Goal: Task Accomplishment & Management: Manage account settings

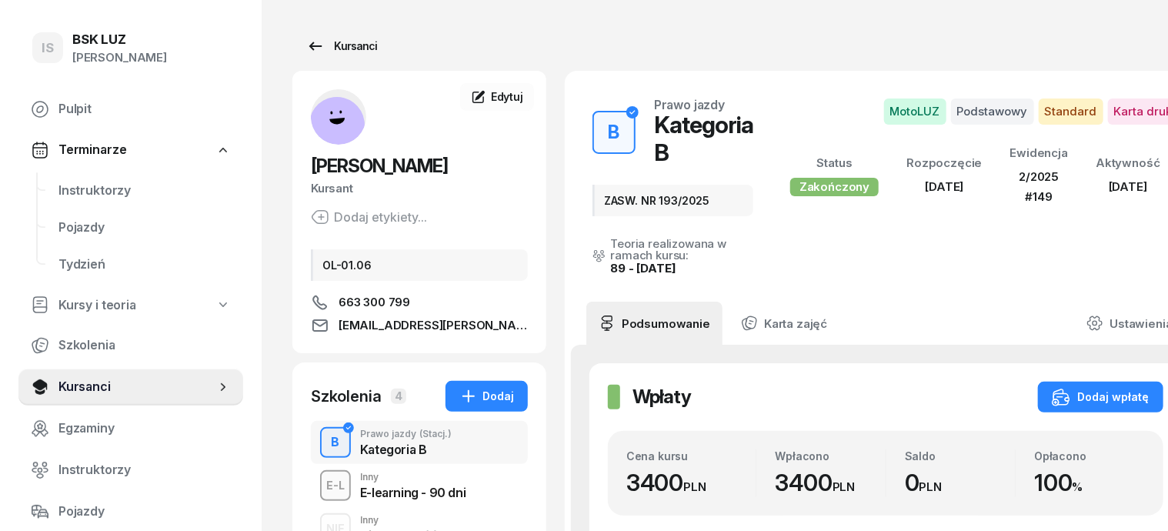
click at [325, 45] on div "Kursanci" at bounding box center [341, 46] width 71 height 18
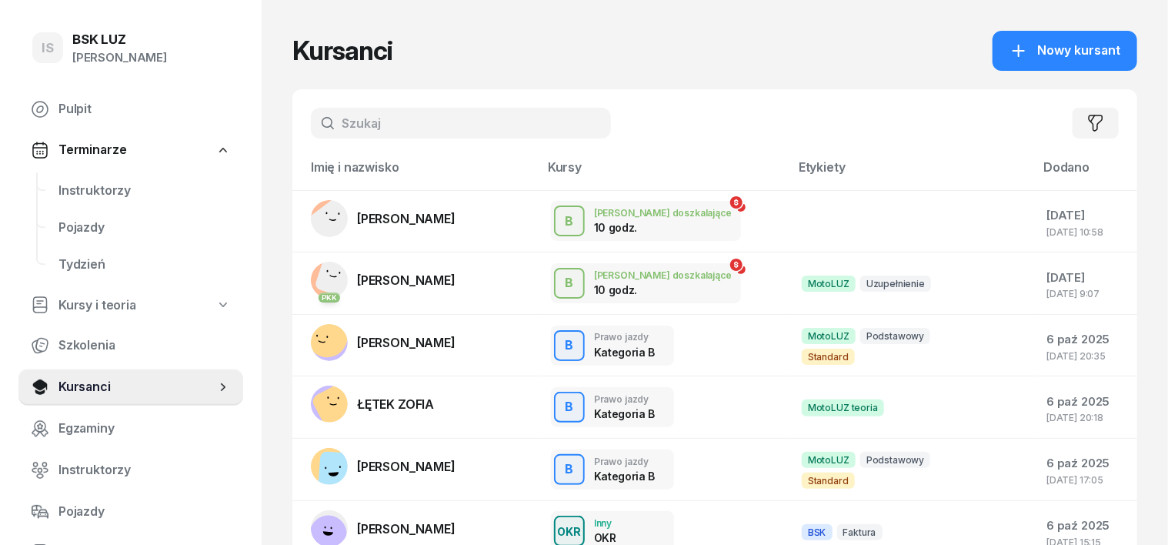
click at [321, 123] on input "text" at bounding box center [461, 123] width 300 height 31
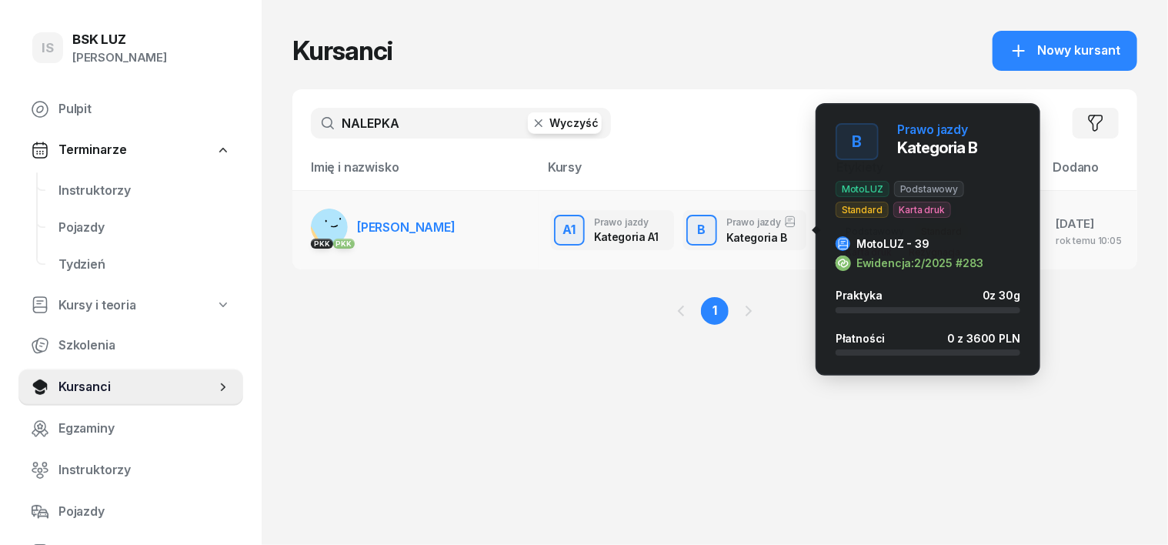
type input "NALEPKA"
click at [691, 233] on div "B" at bounding box center [701, 230] width 21 height 26
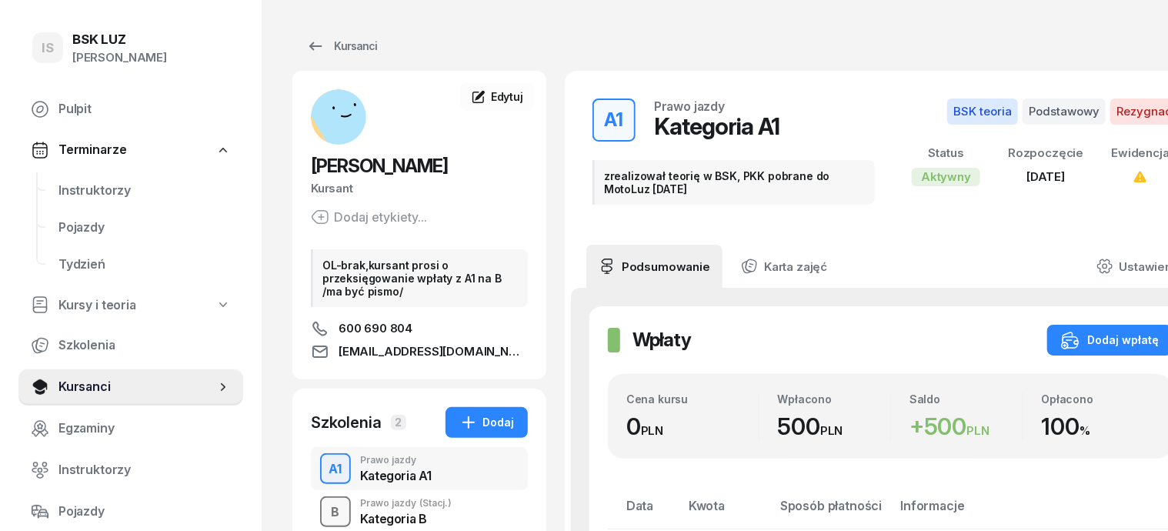
click at [325, 507] on div "B" at bounding box center [335, 512] width 21 height 26
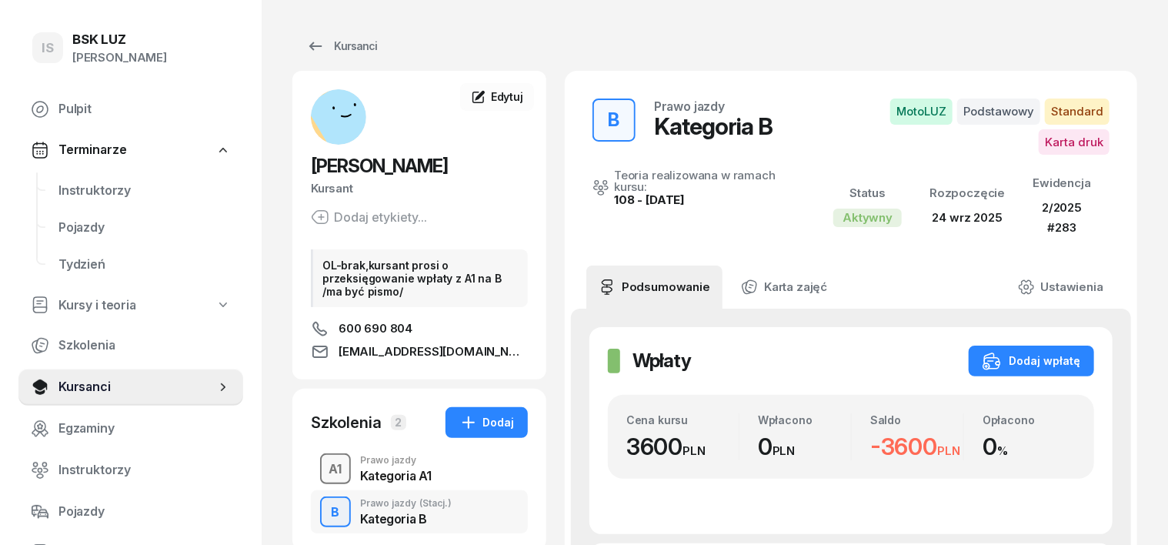
click at [323, 468] on div "A1" at bounding box center [335, 469] width 25 height 26
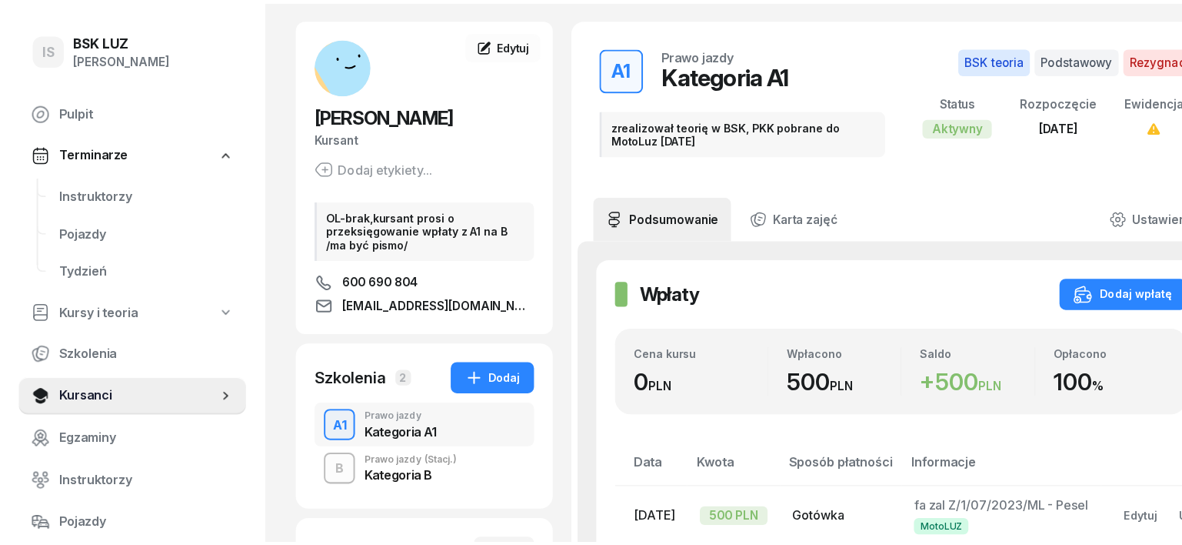
scroll to position [95, 0]
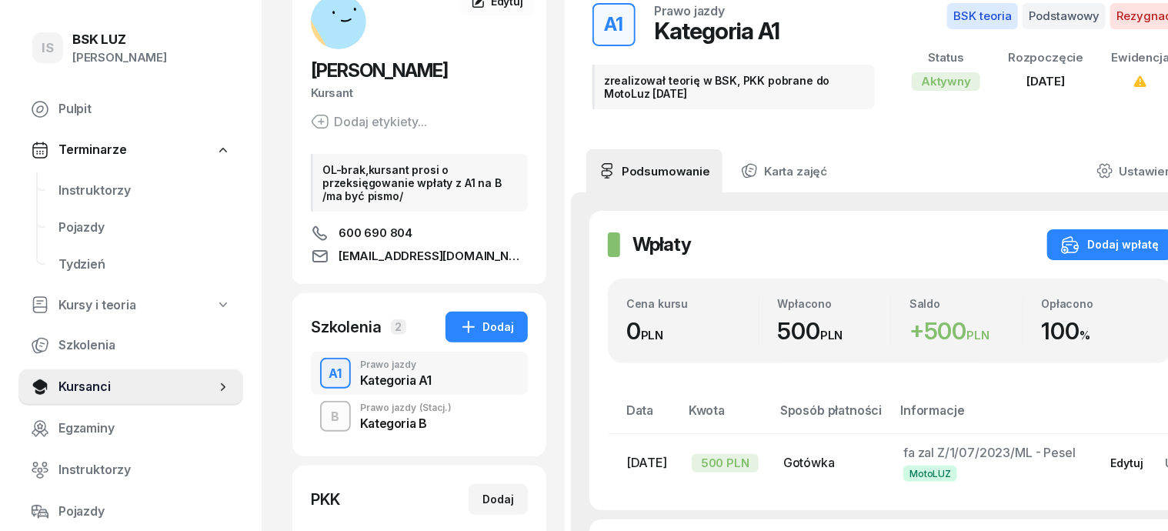
click at [1111, 462] on div "Edytuj" at bounding box center [1127, 462] width 33 height 13
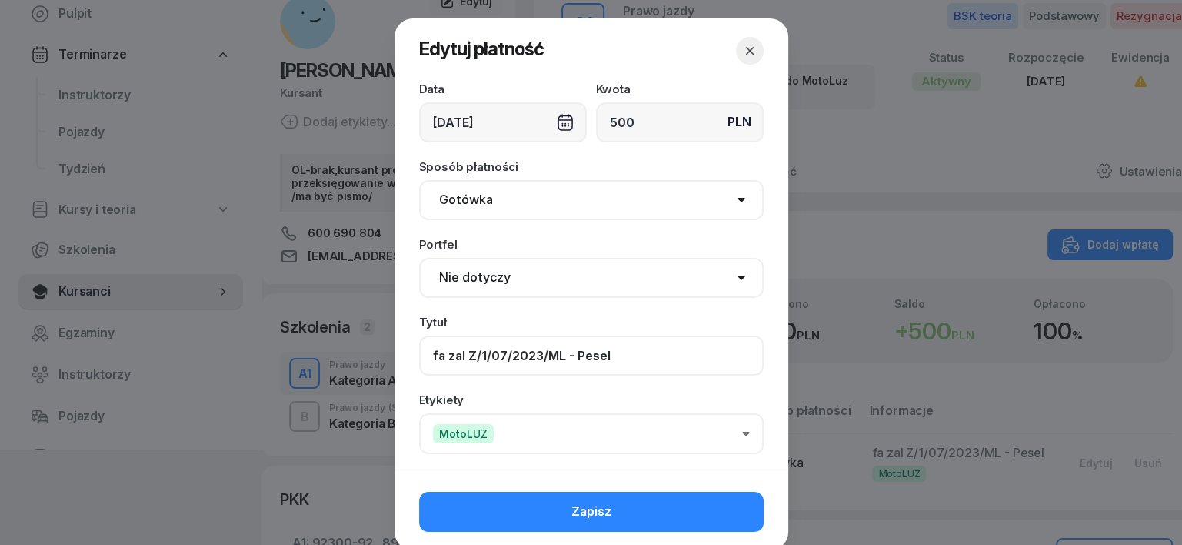
click at [621, 354] on input "fa zal Z/1/07/2023/ML - Pesel" at bounding box center [591, 355] width 345 height 40
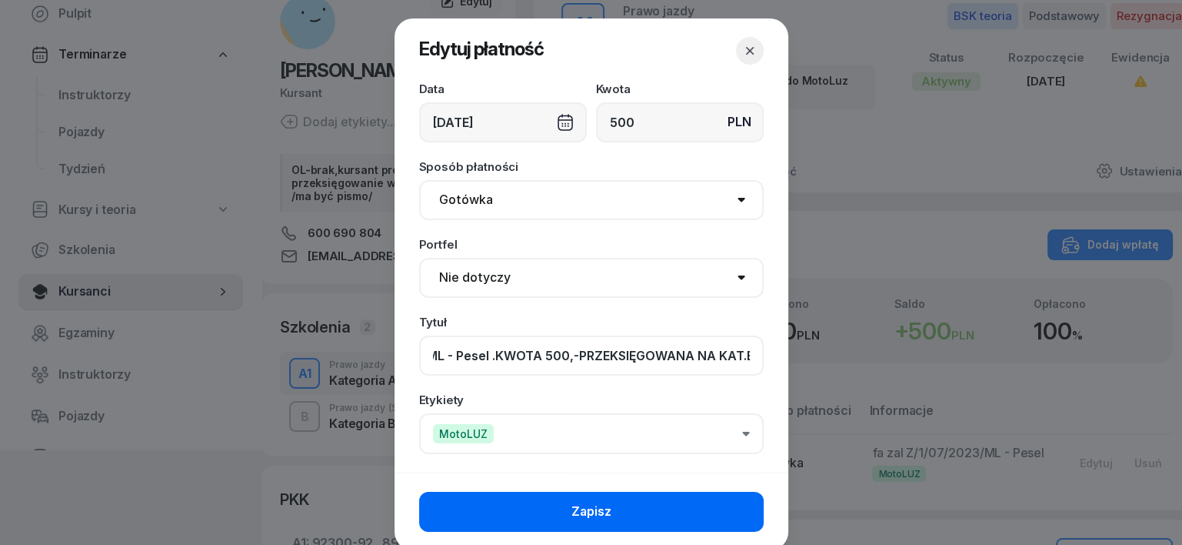
type input "fa zal Z/1/07/2023/ML - Pesel .KWOTA 500,-PRZEKSIĘGOWANA NA KAT.B"
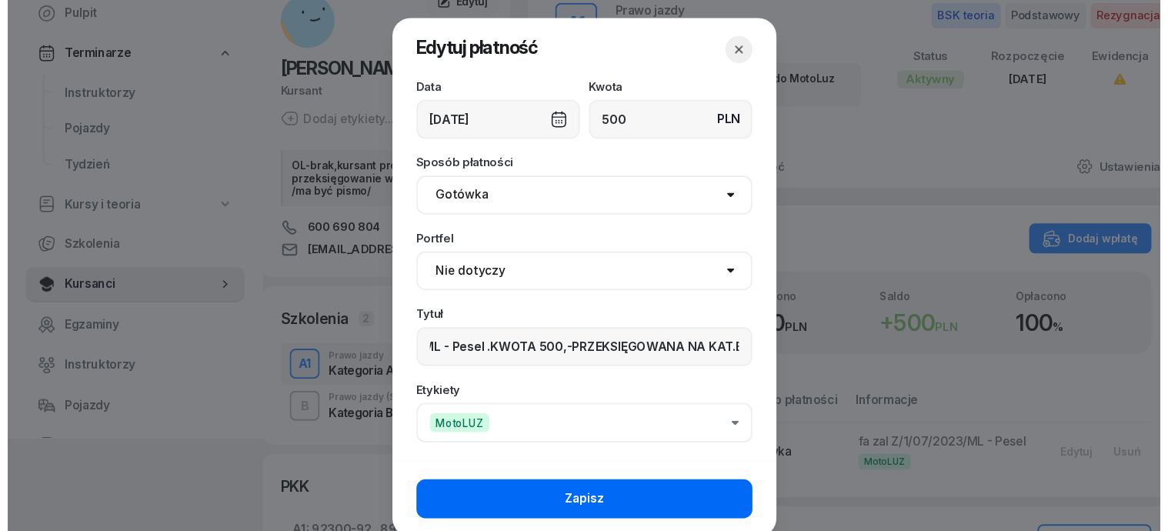
scroll to position [0, 0]
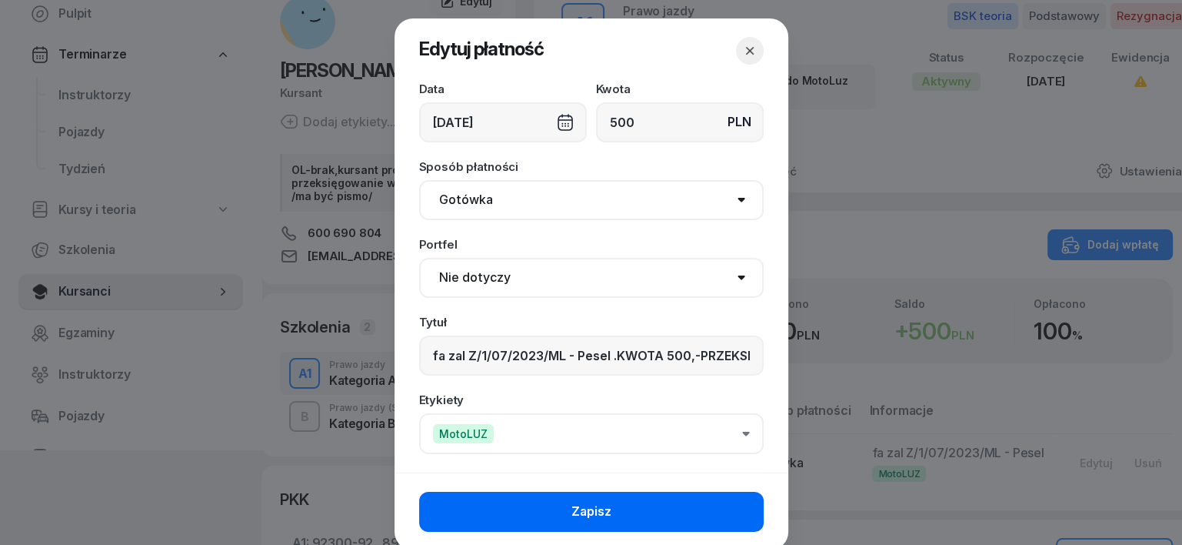
click at [667, 511] on button "Zapisz" at bounding box center [591, 511] width 345 height 40
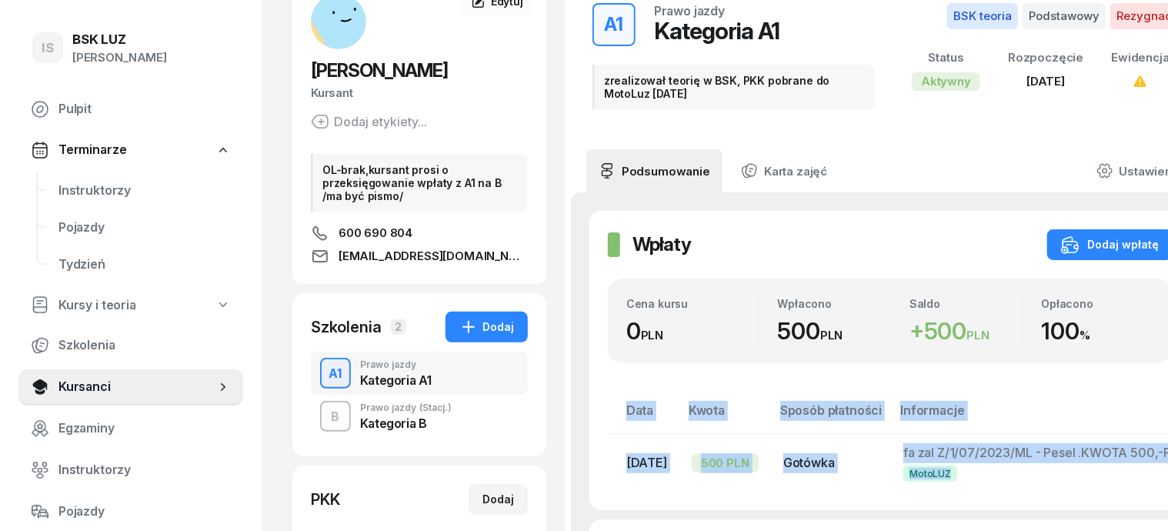
scroll to position [95, 35]
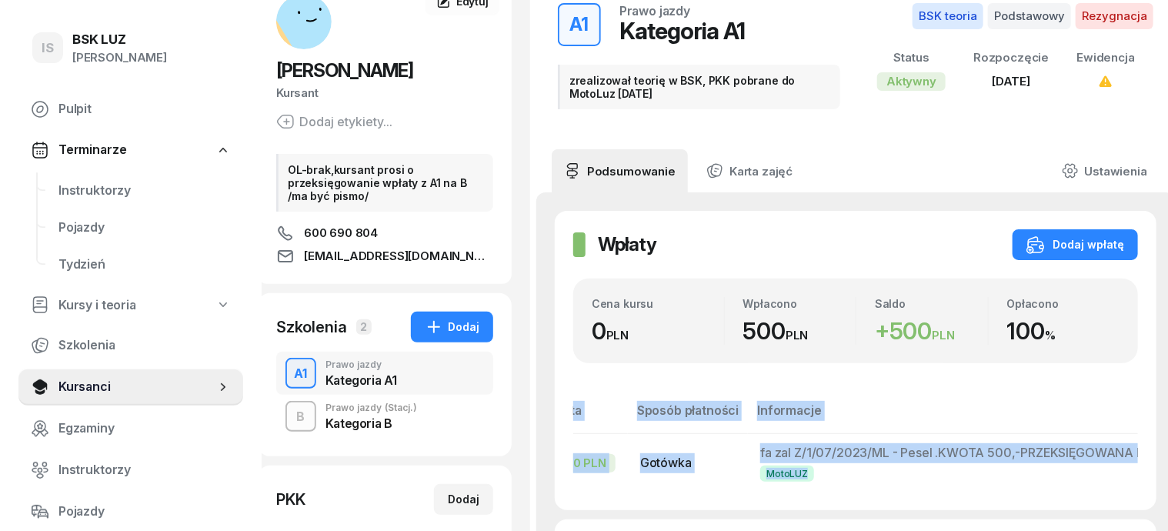
drag, startPoint x: 1031, startPoint y: 475, endPoint x: 1123, endPoint y: 517, distance: 100.8
click at [1133, 511] on html "IS [PERSON_NAME] IS BSK [PERSON_NAME] Pulpit Terminarze Instruktorzy Pojazdy Ty…" at bounding box center [549, 431] width 1168 height 1053
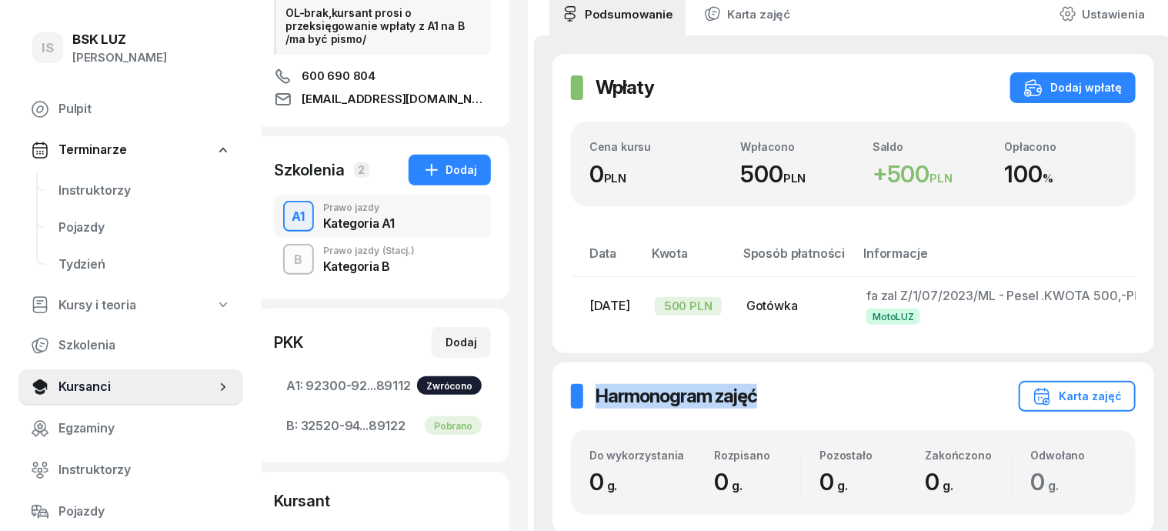
scroll to position [288, 37]
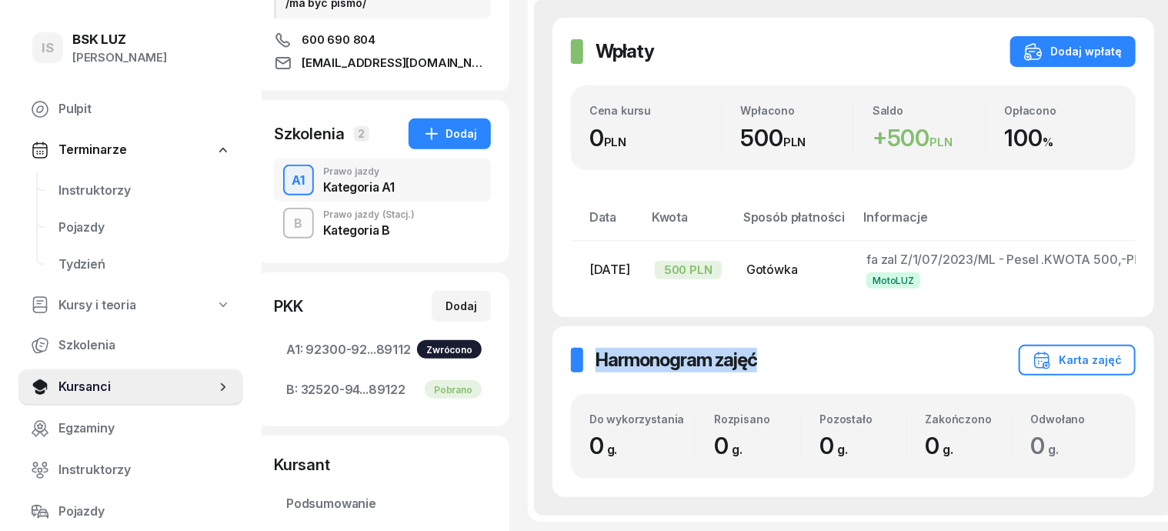
click at [417, 190] on div "A1 Prawo jazdy Kategoria A1" at bounding box center [382, 179] width 217 height 43
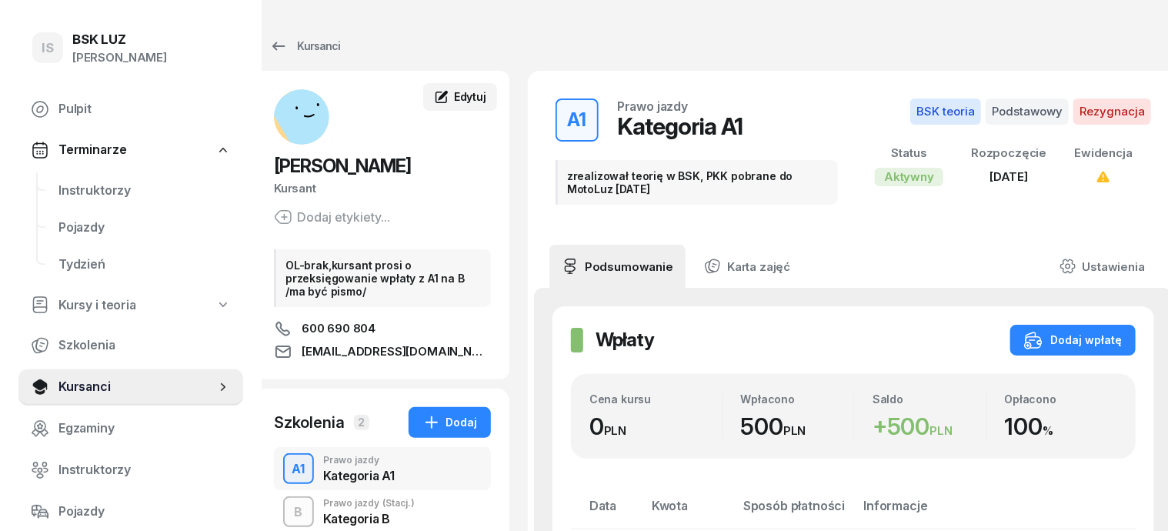
click at [434, 93] on icon at bounding box center [441, 96] width 15 height 15
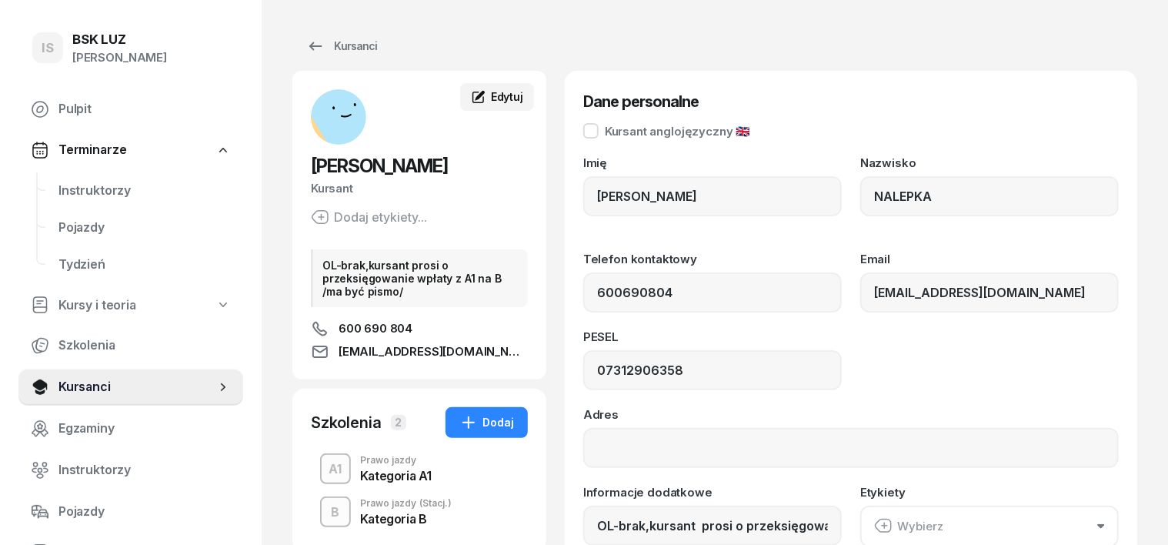
type input "600 690 804"
click at [831, 529] on input "OL-brak,kursant prosi o przeksięgowanie wpłaty z A1 na B /ma być pismo/" at bounding box center [712, 525] width 258 height 40
click at [788, 525] on input "OL-brak,łaty z A1 na B /ma być pismo/" at bounding box center [712, 525] width 258 height 40
click at [797, 525] on input "OL-brak, KWOTA 500,-ZŁ PRZEKSIĘGOWANA Z a 1 NA B" at bounding box center [712, 525] width 258 height 40
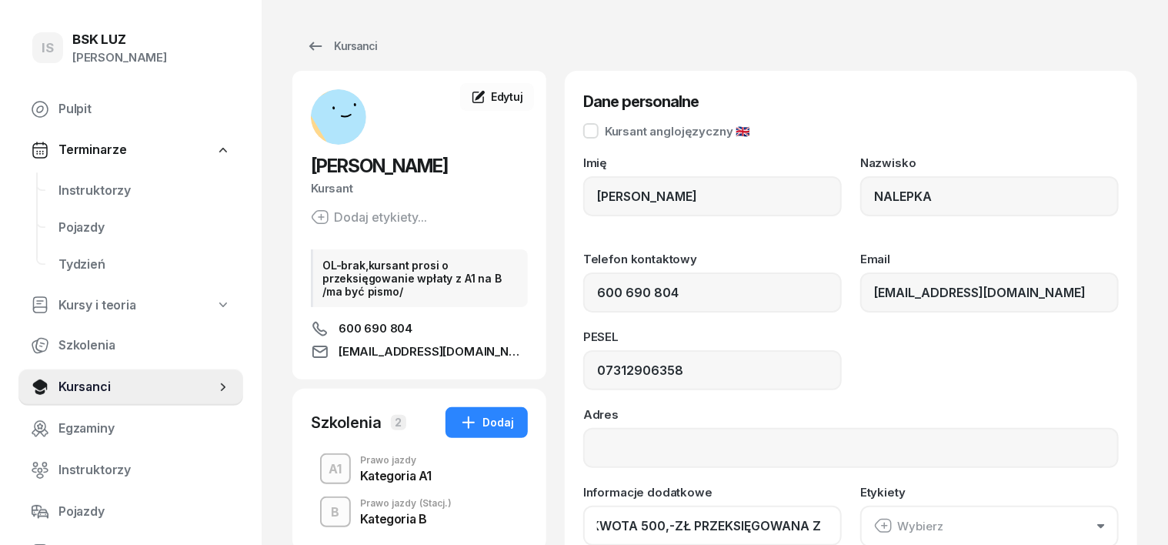
scroll to position [0, 55]
click at [583, 521] on input "OL-brak, KWOTA 500,-ZŁ PRZEKSIĘGOWANA Z A1 NA B" at bounding box center [712, 525] width 258 height 40
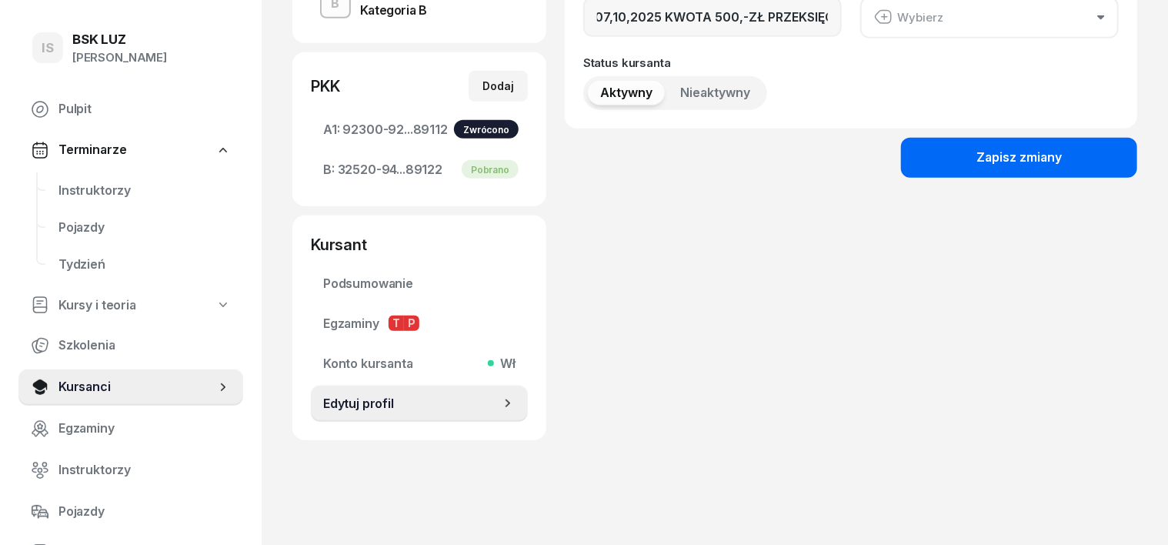
scroll to position [0, 0]
click at [971, 163] on button "Zapisz zmiany" at bounding box center [1019, 158] width 236 height 40
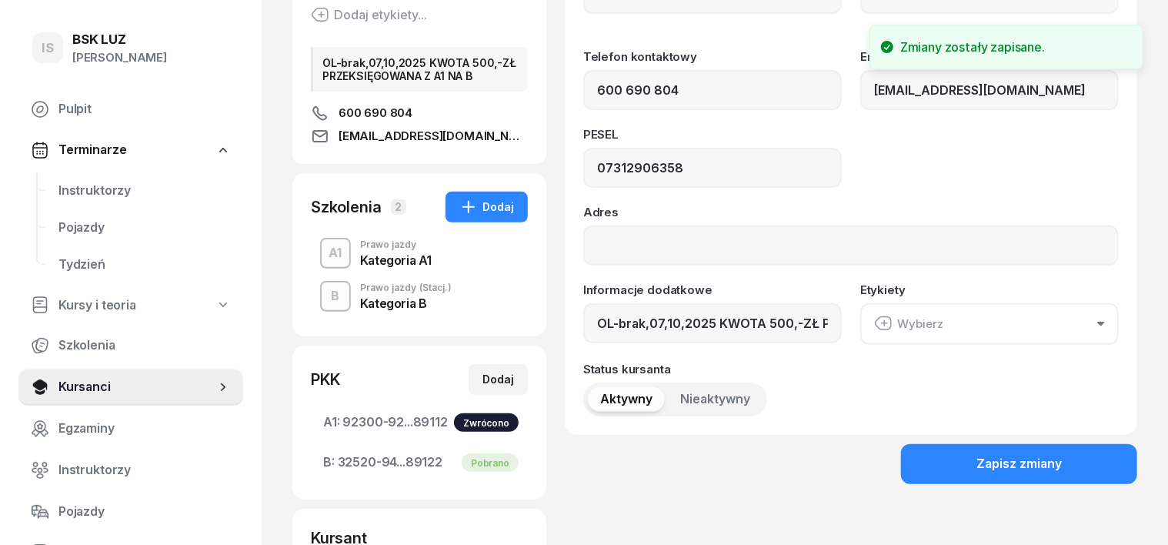
scroll to position [111, 0]
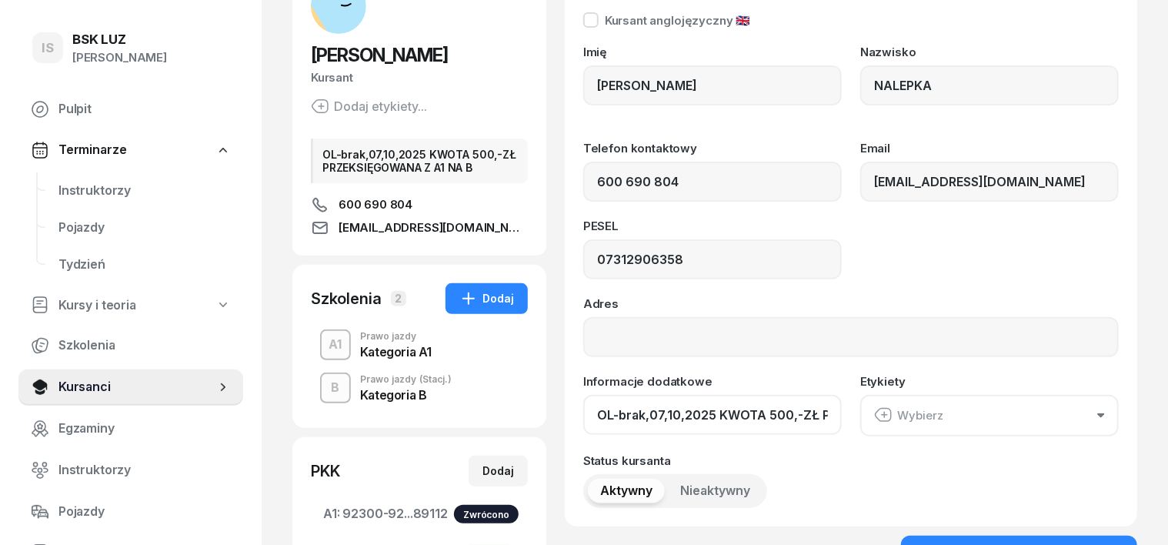
click at [618, 412] on input "OL-brak,07,10,2025 KWOTA 500,-ZŁ PRZEKSIĘGOWANA Z A1 NA B" at bounding box center [712, 415] width 258 height 40
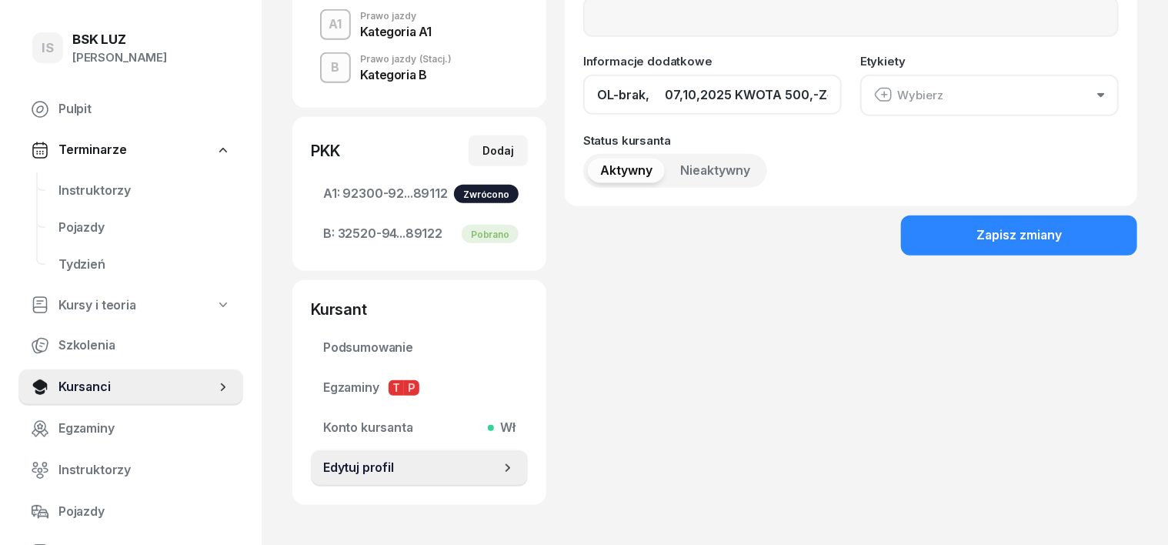
scroll to position [495, 0]
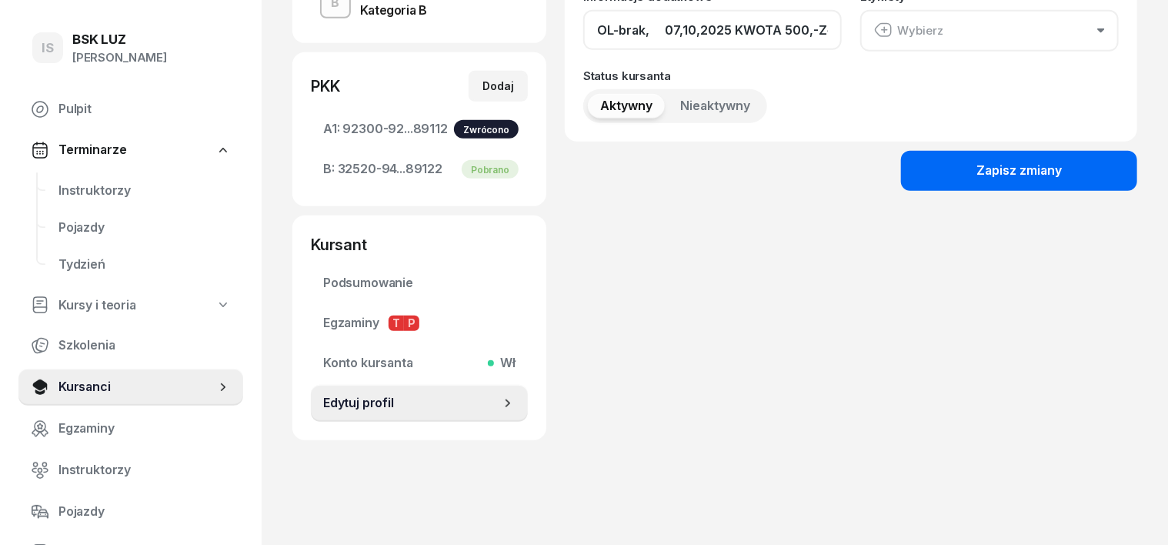
type input "OL-brak, 07,10,2025 KWOTA 500,-ZŁ PRZEKSIĘGOWANA Z A1 NA B"
click at [1128, 168] on button "Zapisz zmiany" at bounding box center [1019, 171] width 236 height 40
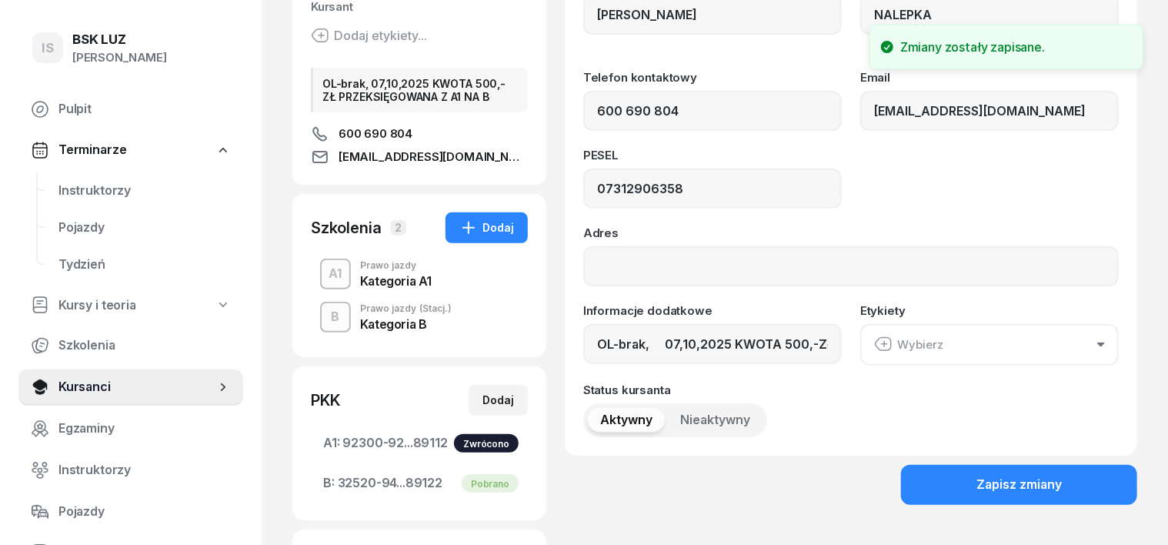
scroll to position [0, 0]
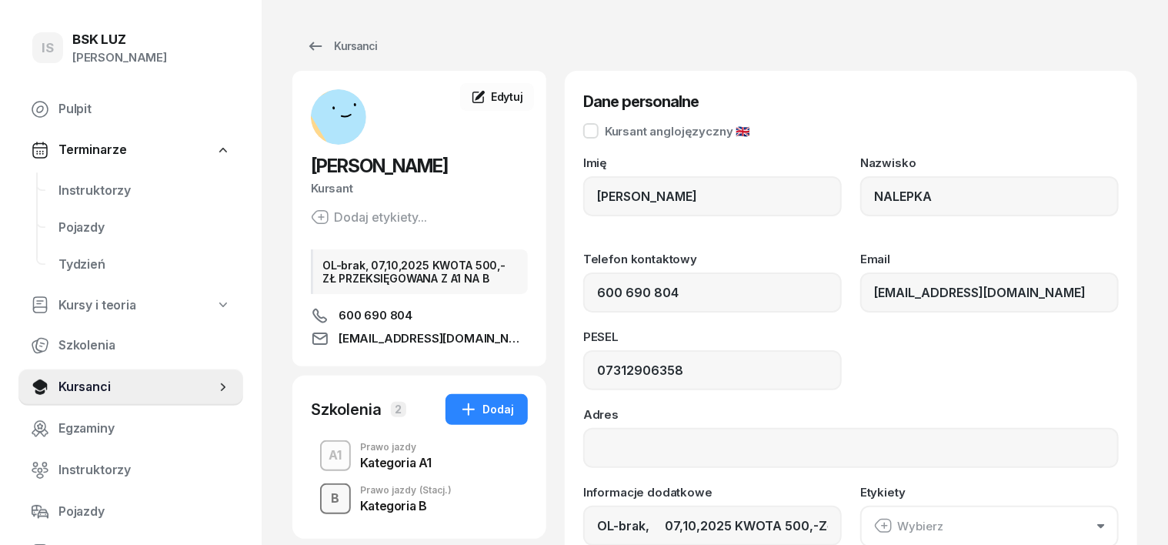
click at [325, 502] on div "B" at bounding box center [335, 498] width 21 height 26
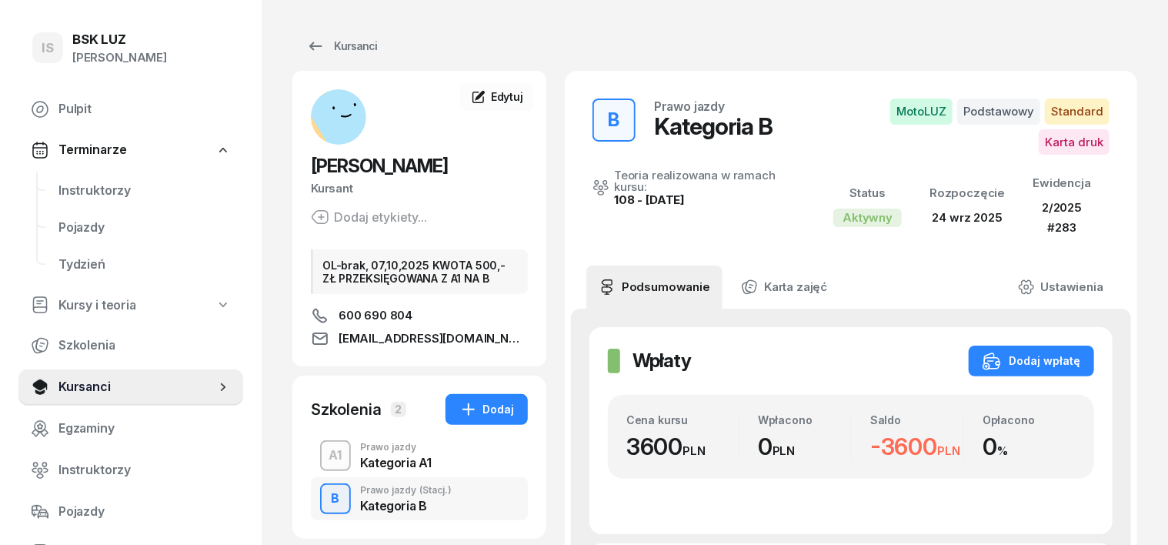
click at [1053, 327] on div "Wpłaty Wpłaty Dodaj wpłatę Cena kursu 3600 PLN Wpłacono 0 PLN Saldo -3600 PLN O…" at bounding box center [850, 431] width 523 height 208
click at [1061, 351] on div "Dodaj wpłatę" at bounding box center [1031, 360] width 98 height 18
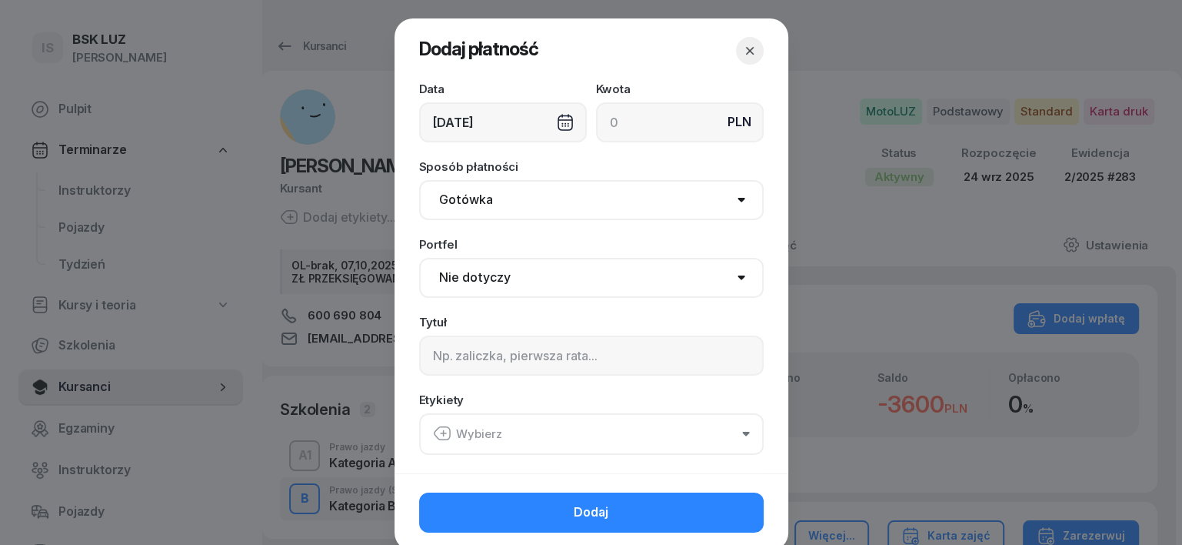
click at [559, 121] on div "[DATE]" at bounding box center [503, 122] width 168 height 40
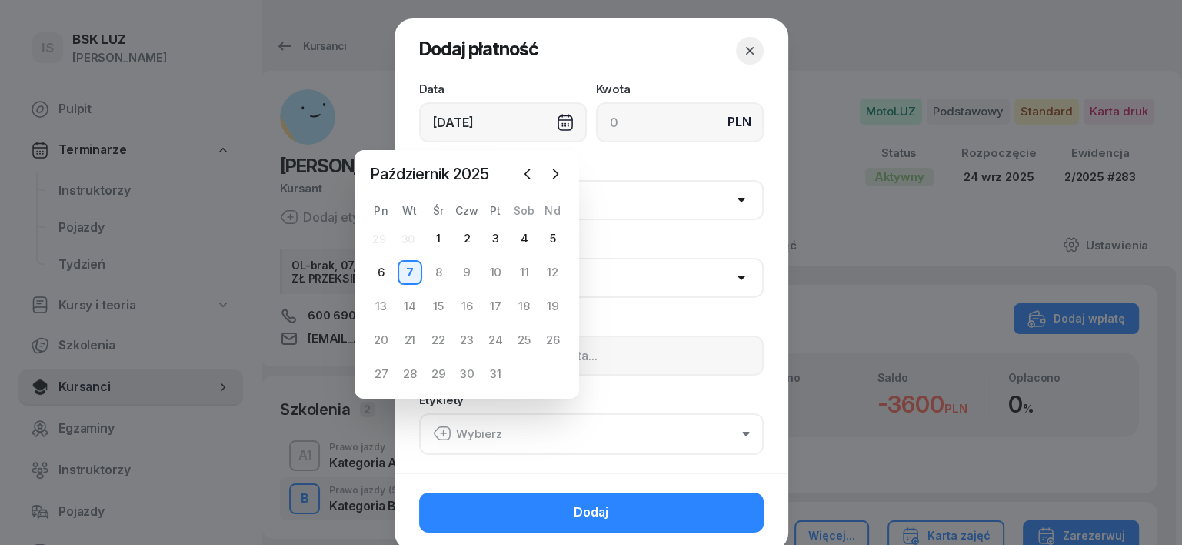
click at [559, 121] on div "[DATE]" at bounding box center [503, 122] width 168 height 40
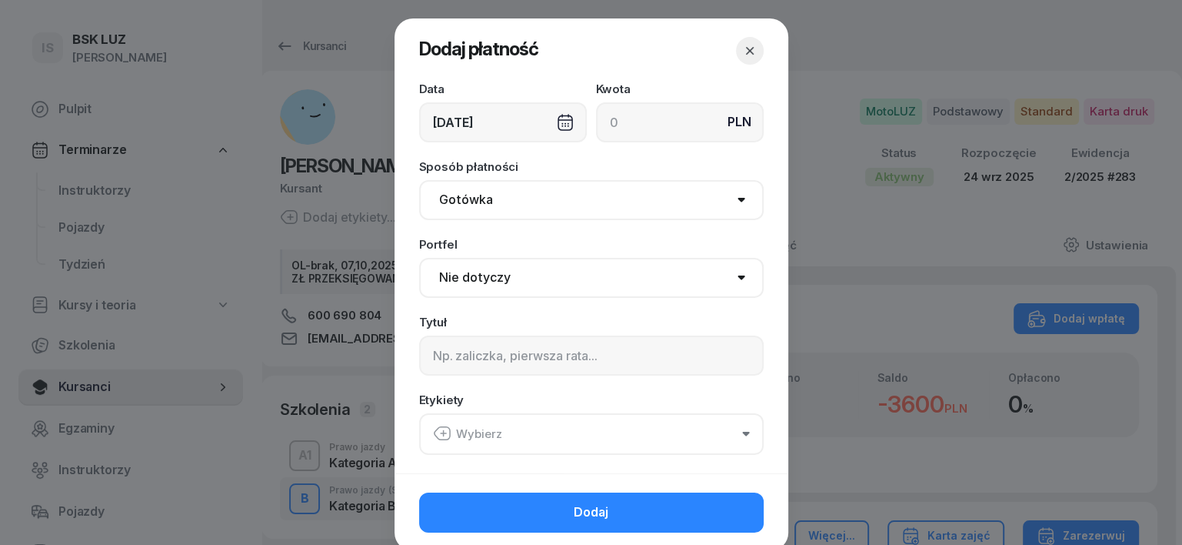
click at [559, 121] on div "[DATE]" at bounding box center [503, 122] width 168 height 40
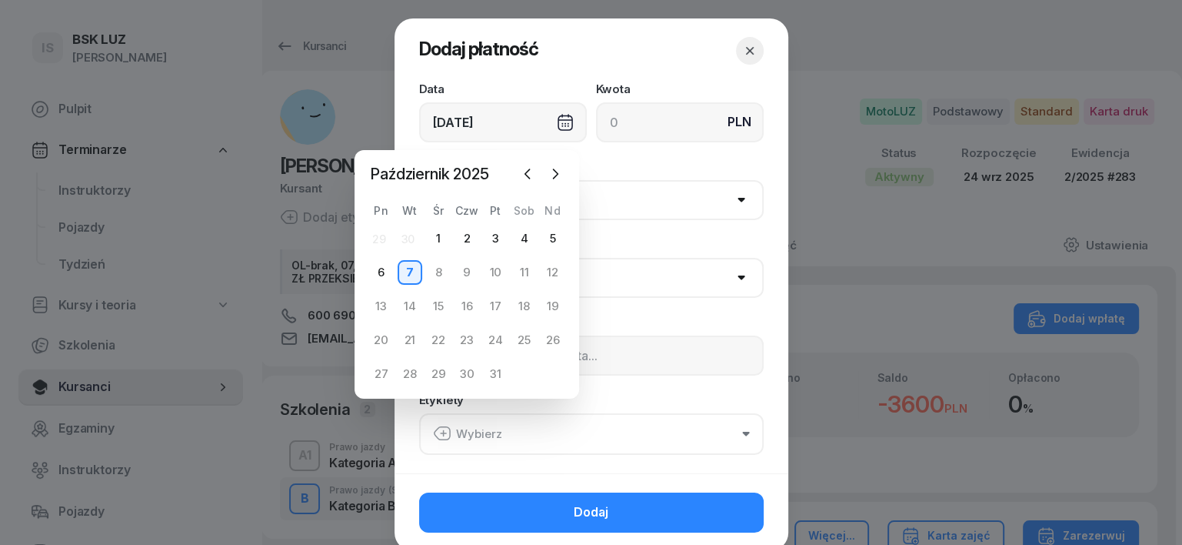
click at [559, 121] on div "[DATE]" at bounding box center [503, 122] width 168 height 40
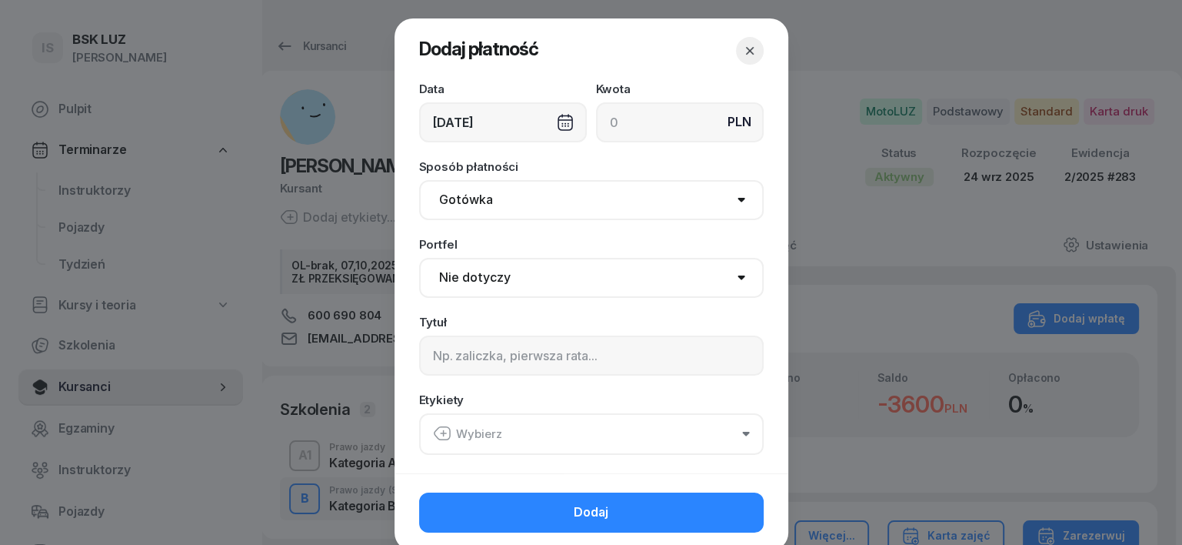
click at [559, 121] on div "[DATE]" at bounding box center [503, 122] width 168 height 40
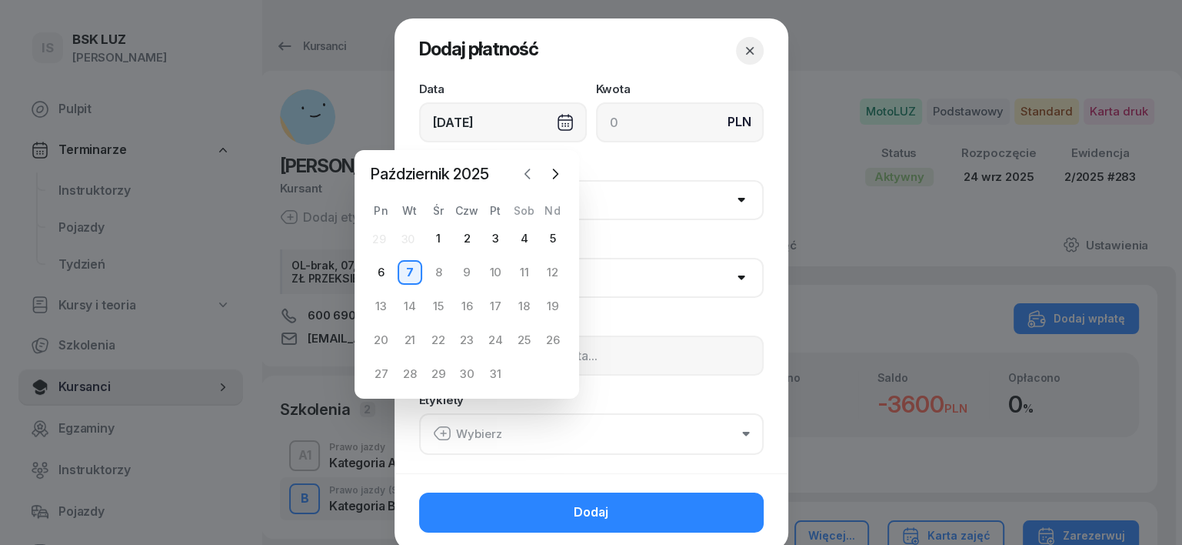
click at [525, 174] on icon "button" at bounding box center [527, 173] width 5 height 9
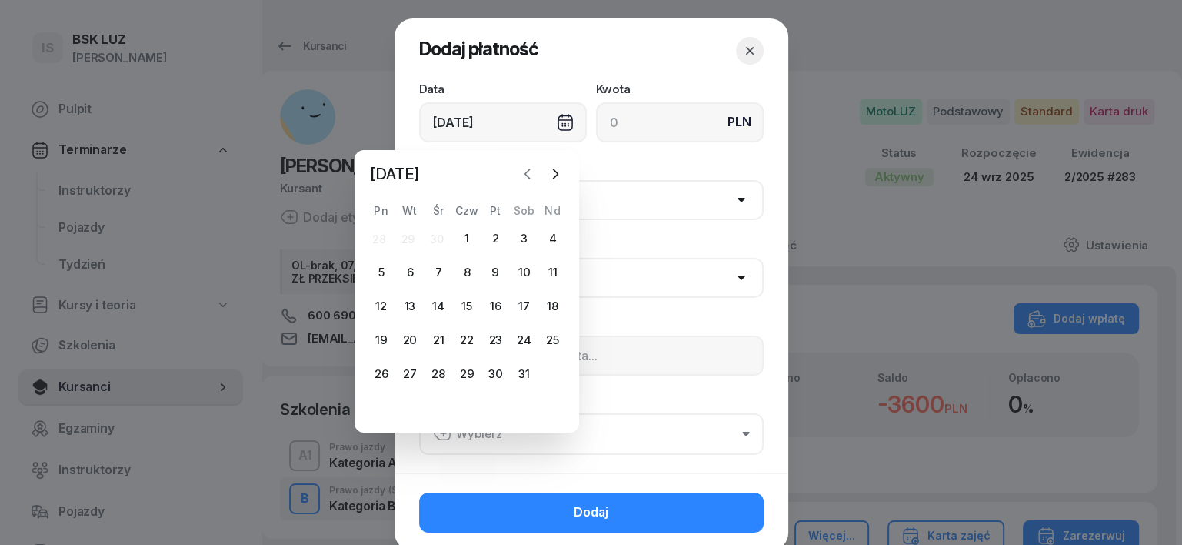
click at [525, 174] on icon "button" at bounding box center [527, 173] width 5 height 9
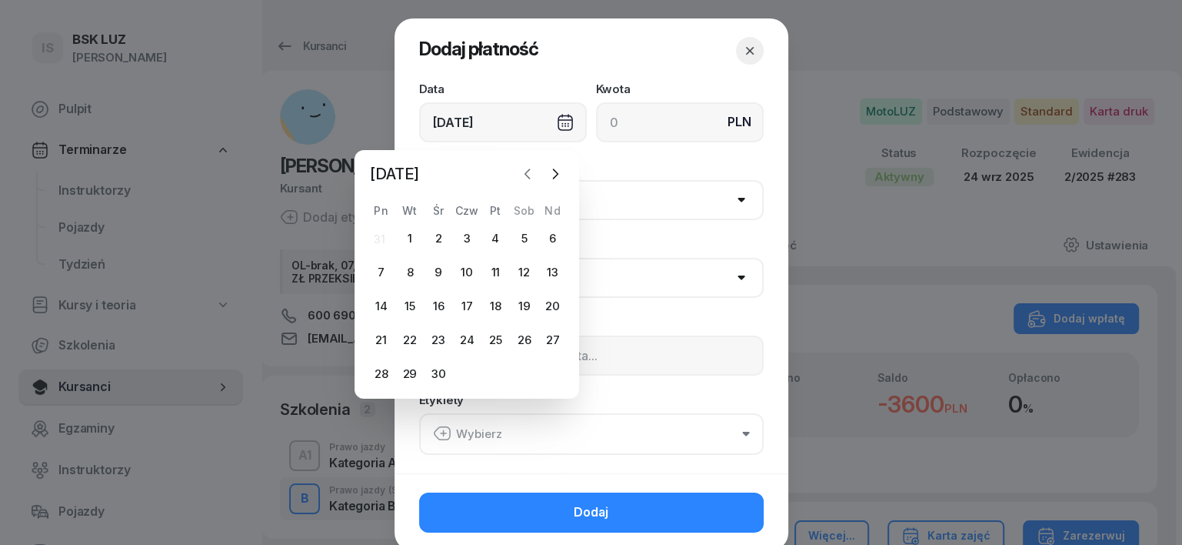
click at [525, 174] on icon "button" at bounding box center [527, 173] width 5 height 9
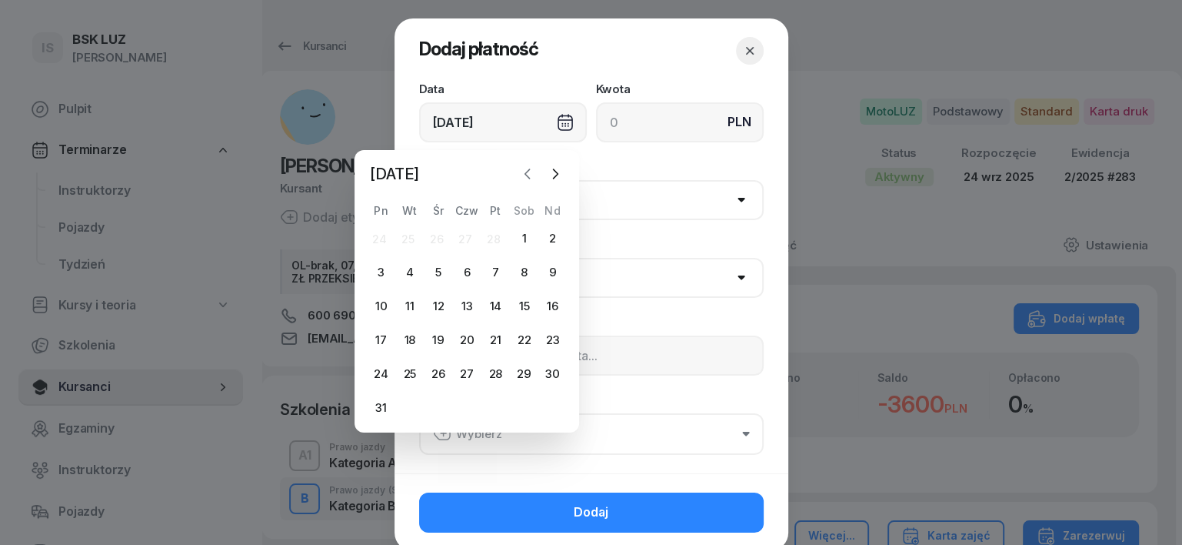
click at [525, 174] on icon "button" at bounding box center [527, 173] width 5 height 9
click at [525, 173] on icon "button" at bounding box center [527, 173] width 5 height 9
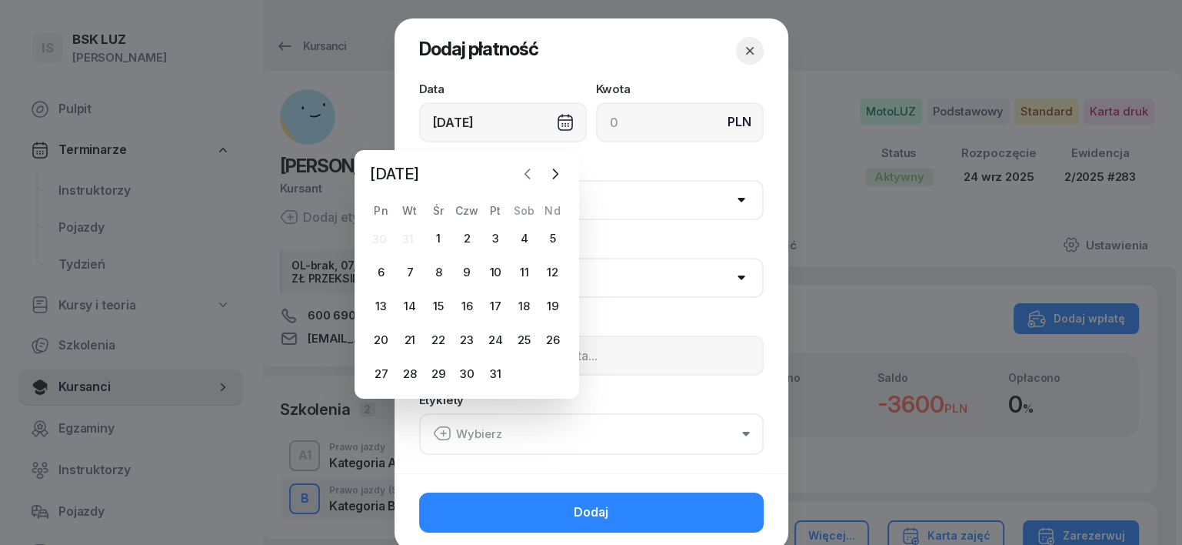
click at [525, 173] on icon "button" at bounding box center [527, 173] width 5 height 9
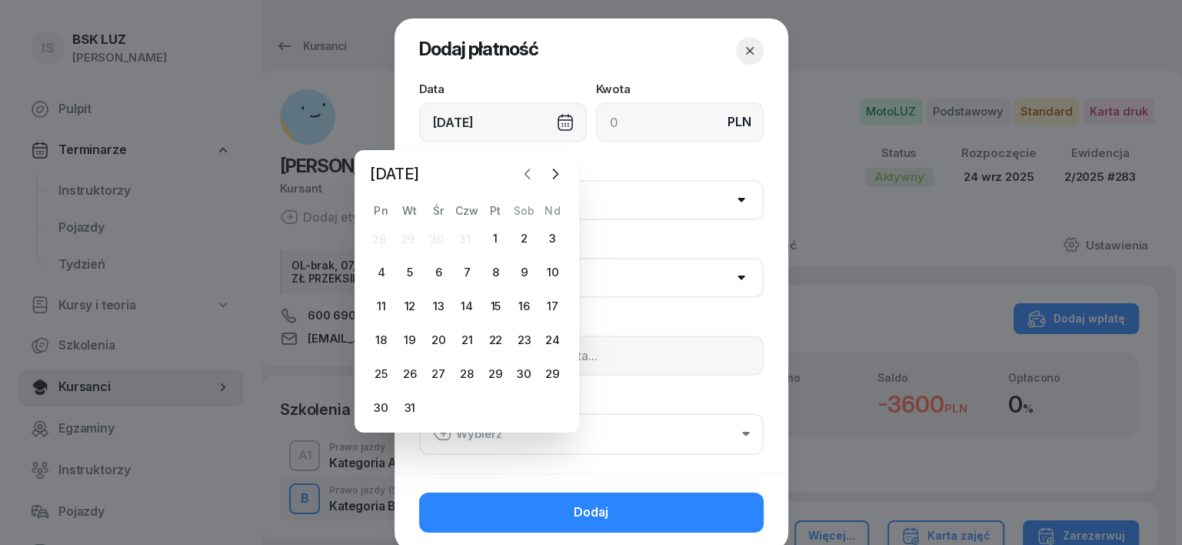
click at [525, 173] on icon "button" at bounding box center [527, 173] width 5 height 9
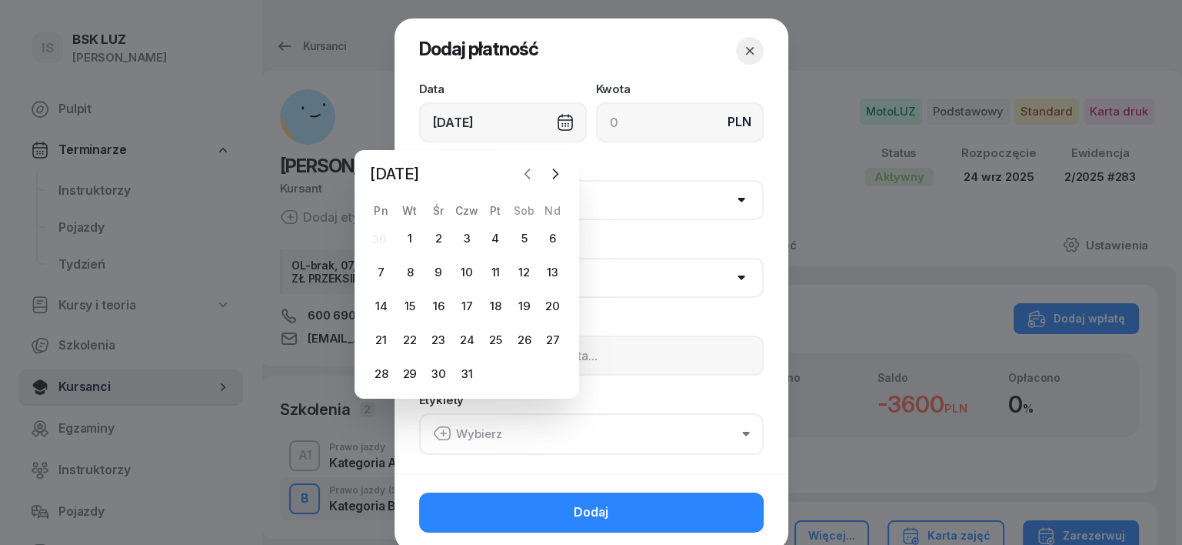
click at [525, 173] on icon "button" at bounding box center [527, 173] width 5 height 9
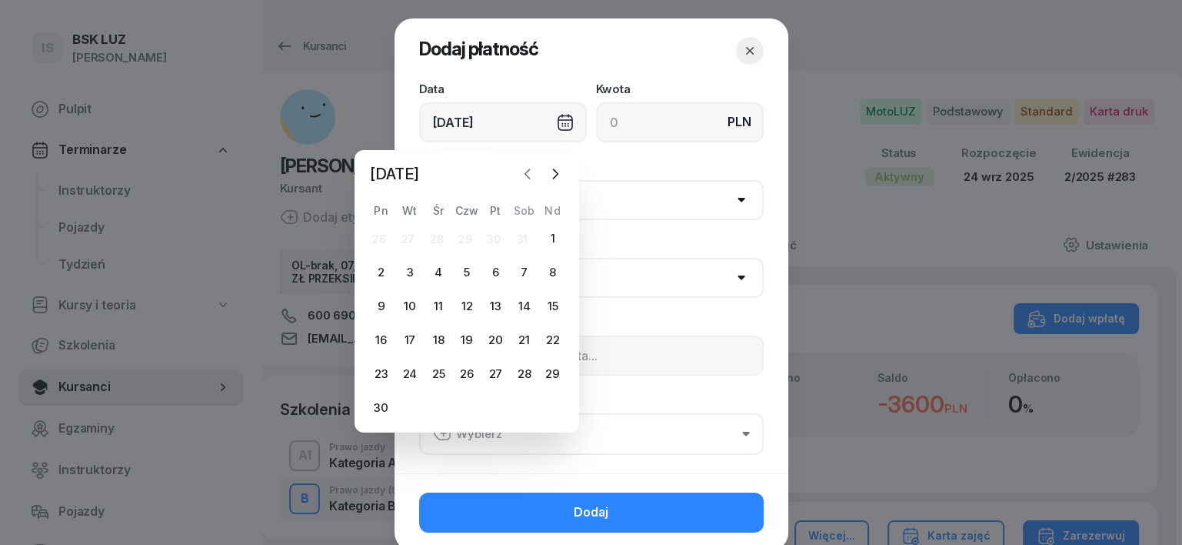
click at [525, 173] on icon "button" at bounding box center [527, 173] width 5 height 9
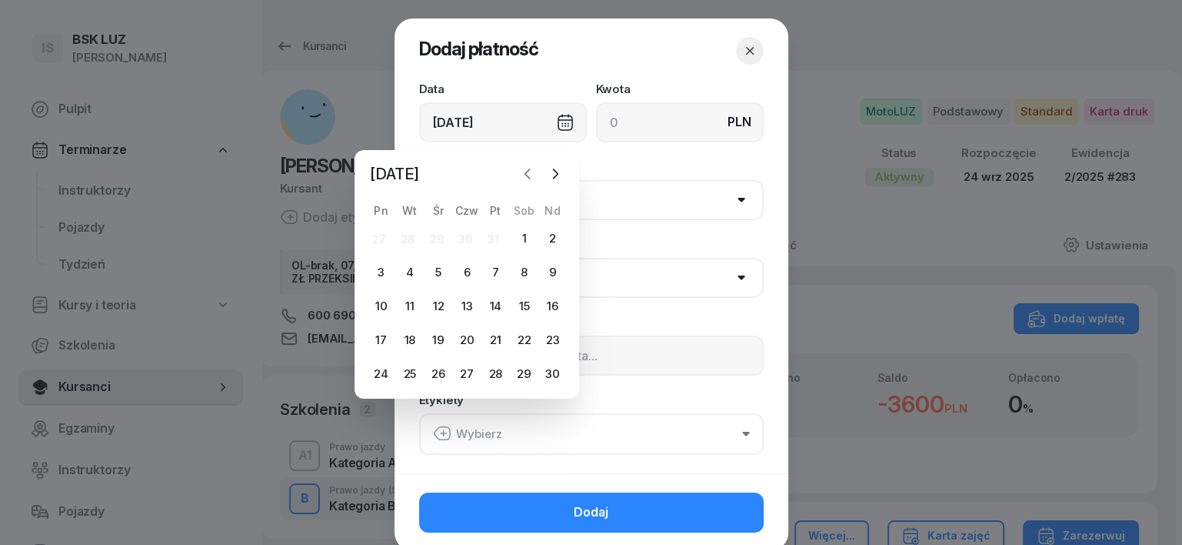
click at [525, 173] on icon "button" at bounding box center [527, 173] width 5 height 9
click at [525, 172] on icon "button" at bounding box center [527, 173] width 5 height 9
click at [525, 172] on icon "button" at bounding box center [527, 173] width 15 height 15
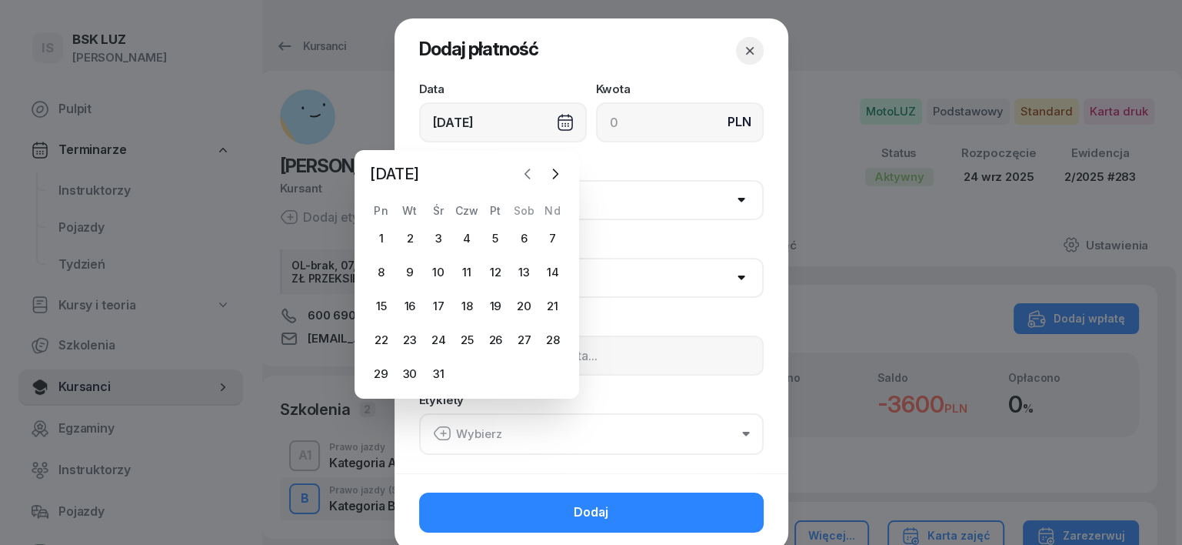
click at [525, 172] on icon "button" at bounding box center [527, 173] width 15 height 15
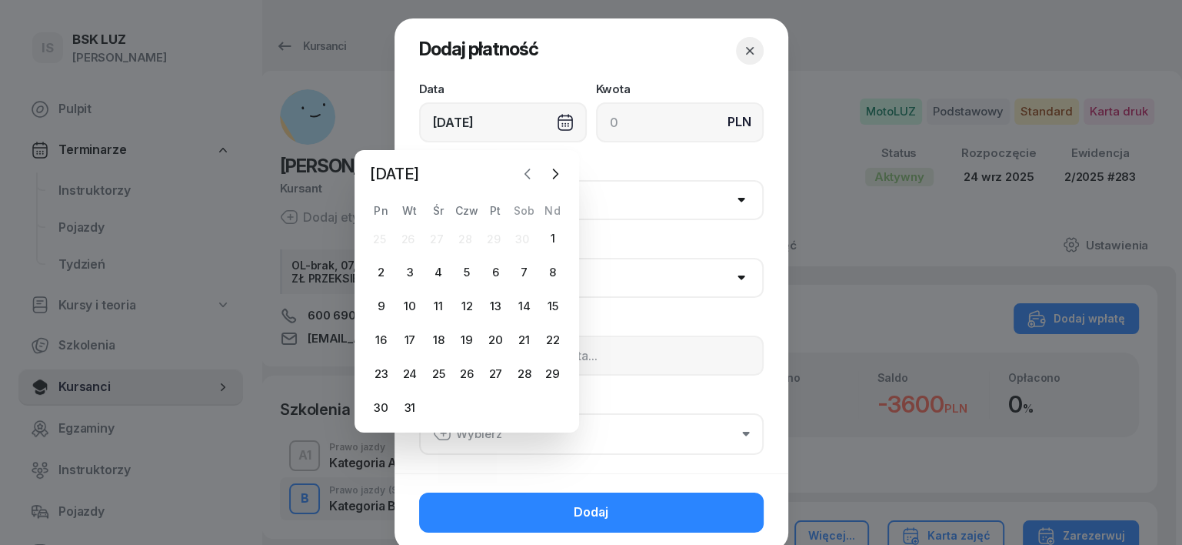
click at [525, 172] on icon "button" at bounding box center [527, 173] width 15 height 15
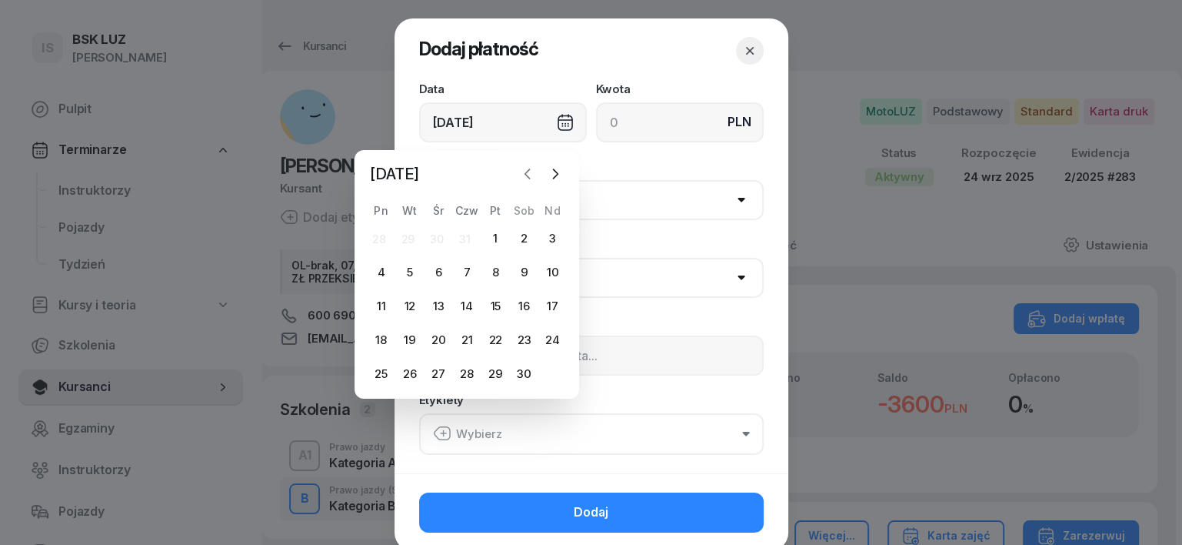
click at [525, 172] on icon "button" at bounding box center [527, 173] width 15 height 15
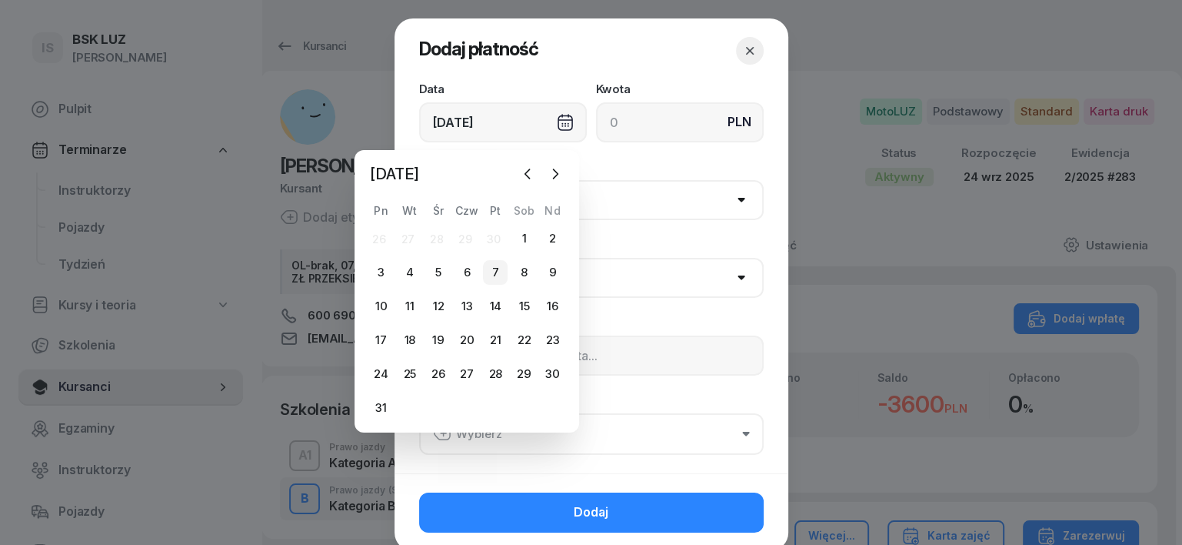
click at [498, 270] on div "7" at bounding box center [495, 272] width 25 height 25
type input "[DATE]"
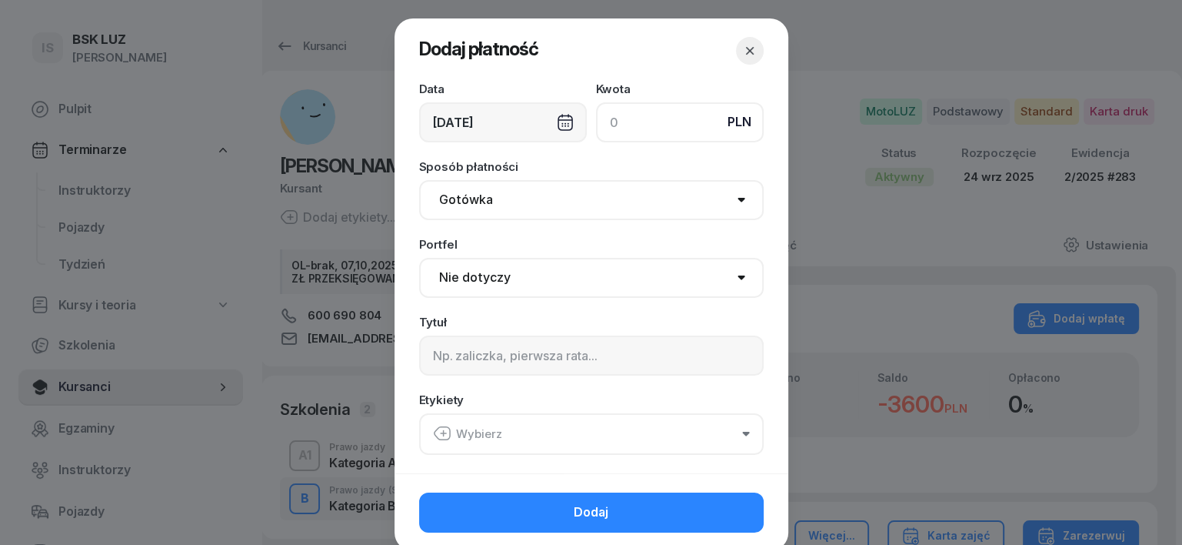
click at [598, 123] on input at bounding box center [680, 122] width 168 height 40
type input "500"
click at [437, 272] on select "Nie dotyczy BSK Kawiory MotoLUZ Kawiory SzkołaMOTO Kawiory BSK Skłodowska MotoL…" at bounding box center [591, 278] width 345 height 40
click at [909, 300] on div at bounding box center [591, 272] width 1182 height 545
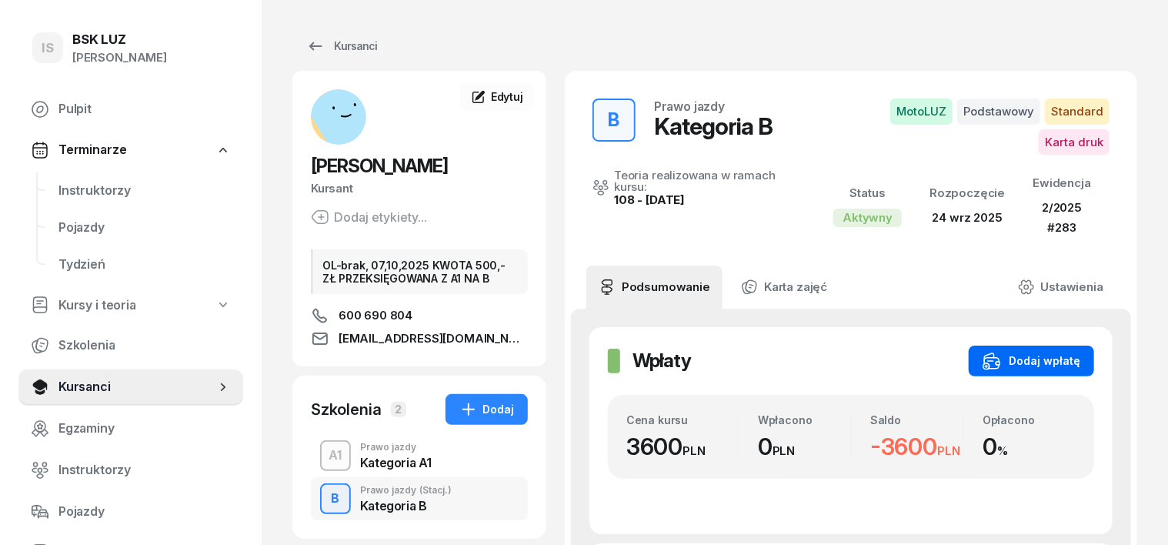
click at [1080, 351] on div "Dodaj wpłatę" at bounding box center [1031, 360] width 98 height 18
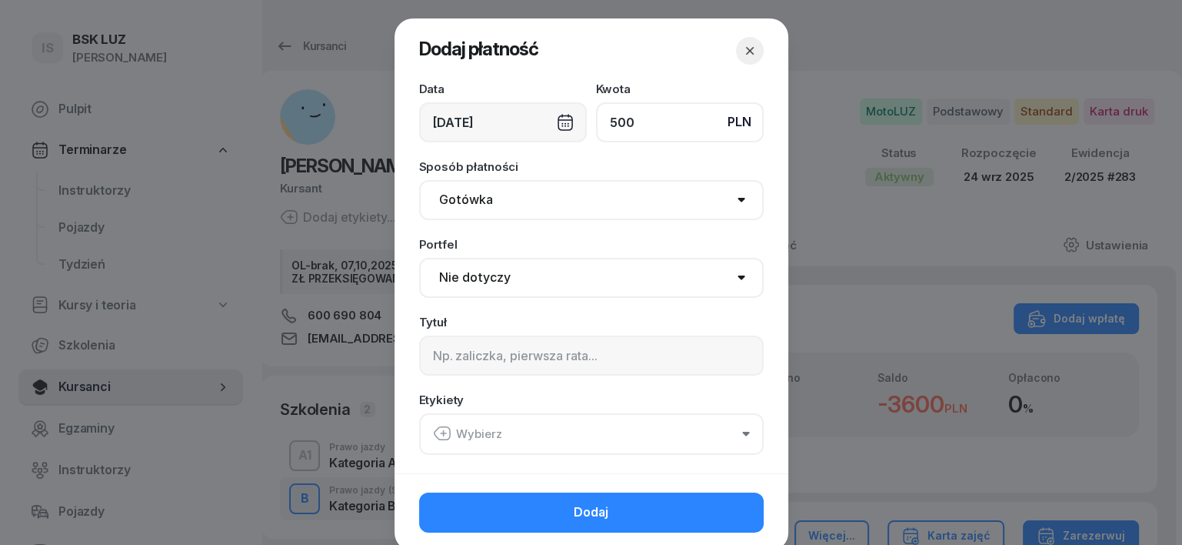
type input "500"
click at [559, 124] on div "[DATE]" at bounding box center [503, 122] width 168 height 40
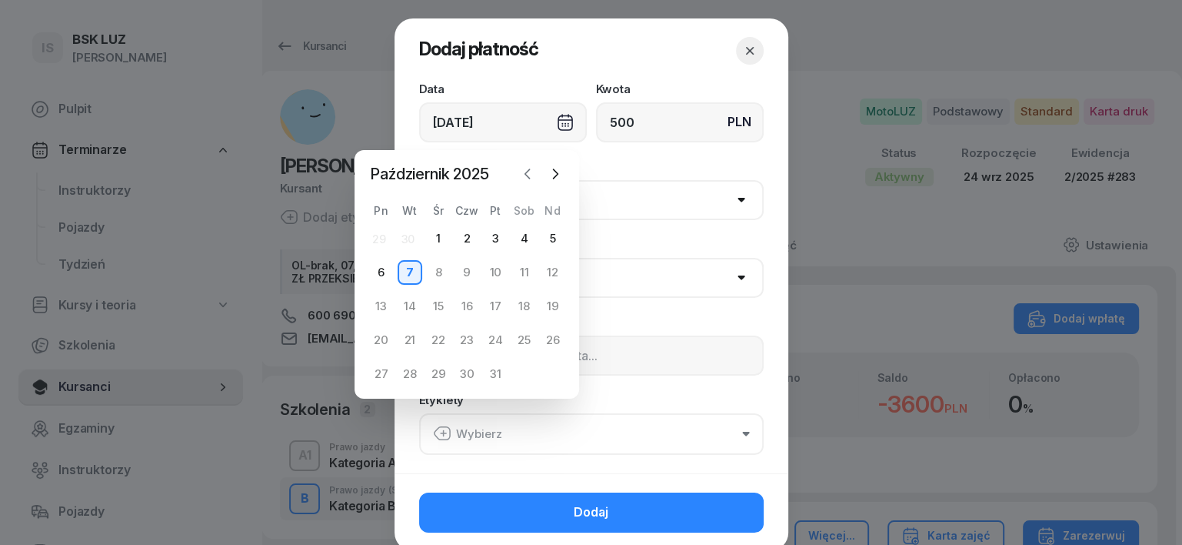
click at [525, 169] on icon "button" at bounding box center [527, 173] width 15 height 15
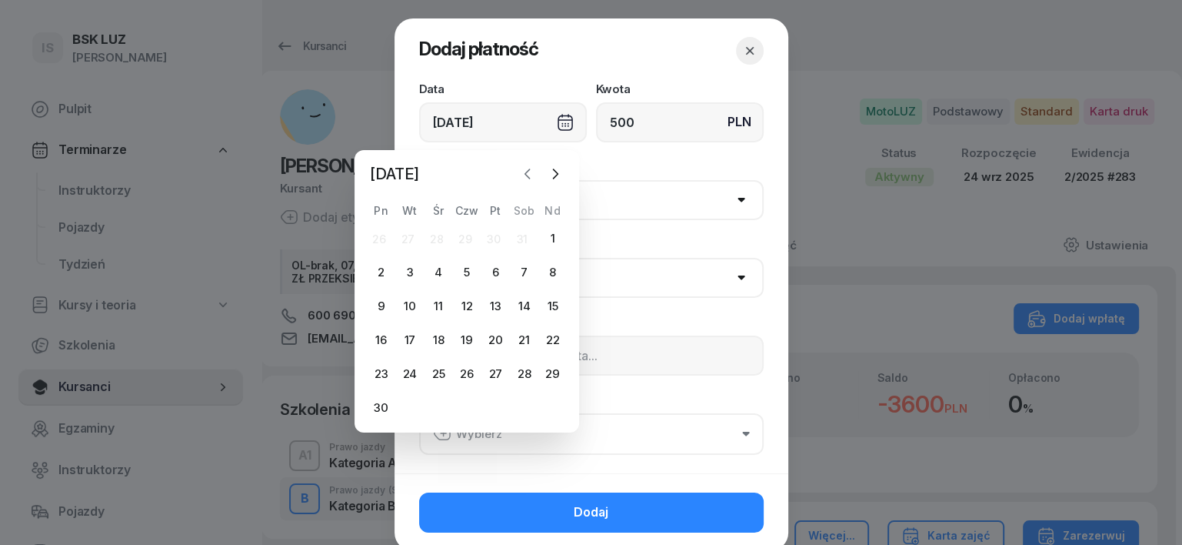
click at [525, 169] on icon "button" at bounding box center [527, 173] width 15 height 15
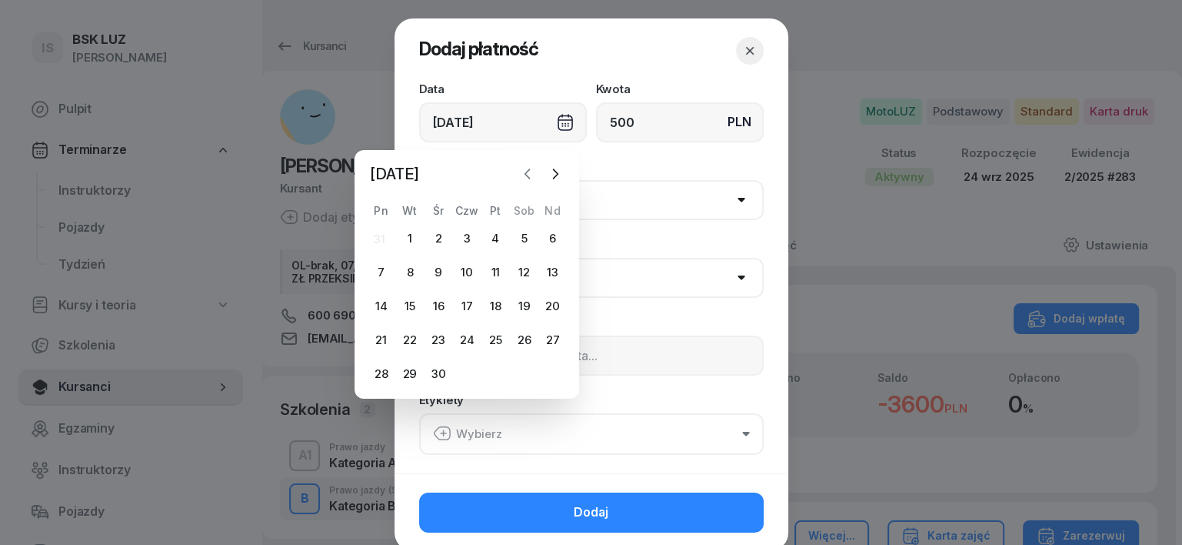
click at [525, 169] on icon "button" at bounding box center [527, 173] width 15 height 15
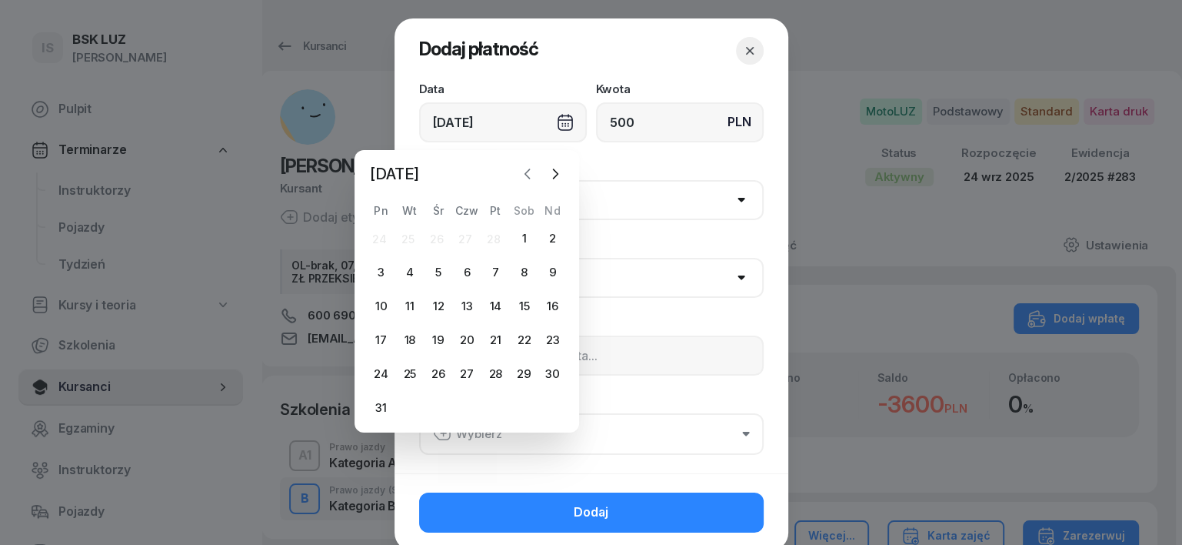
click at [526, 167] on icon "button" at bounding box center [527, 173] width 15 height 15
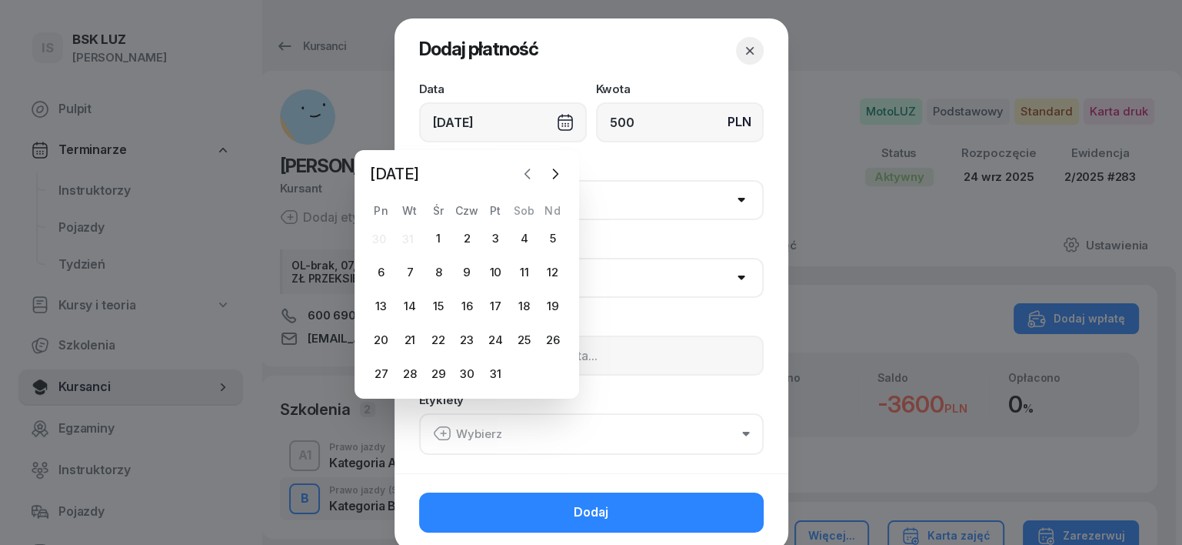
click at [526, 167] on icon "button" at bounding box center [527, 173] width 15 height 15
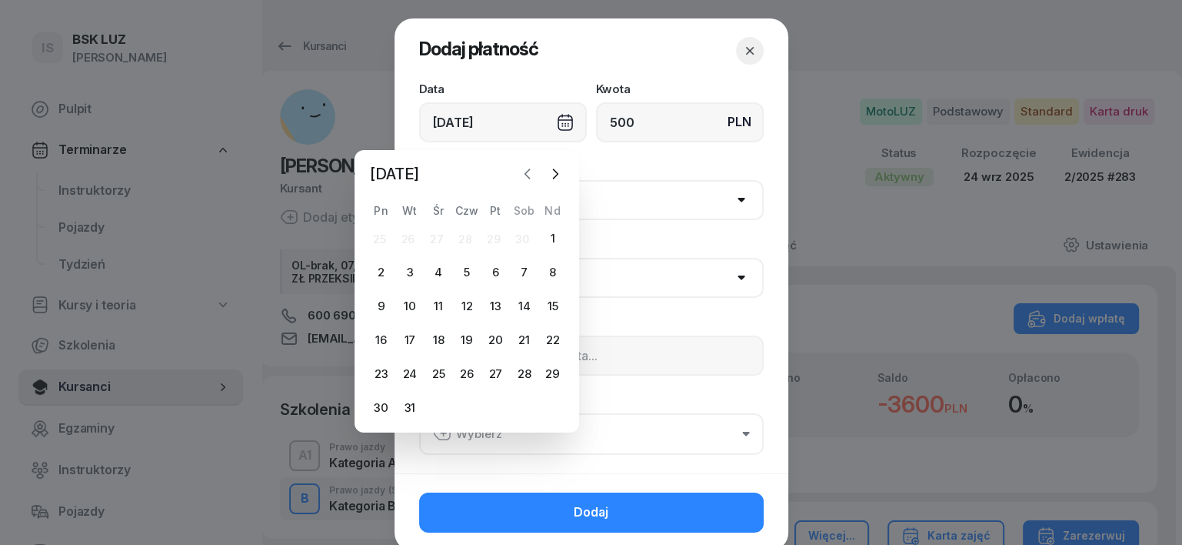
click at [526, 167] on icon "button" at bounding box center [527, 173] width 15 height 15
click at [526, 168] on icon "button" at bounding box center [527, 173] width 15 height 15
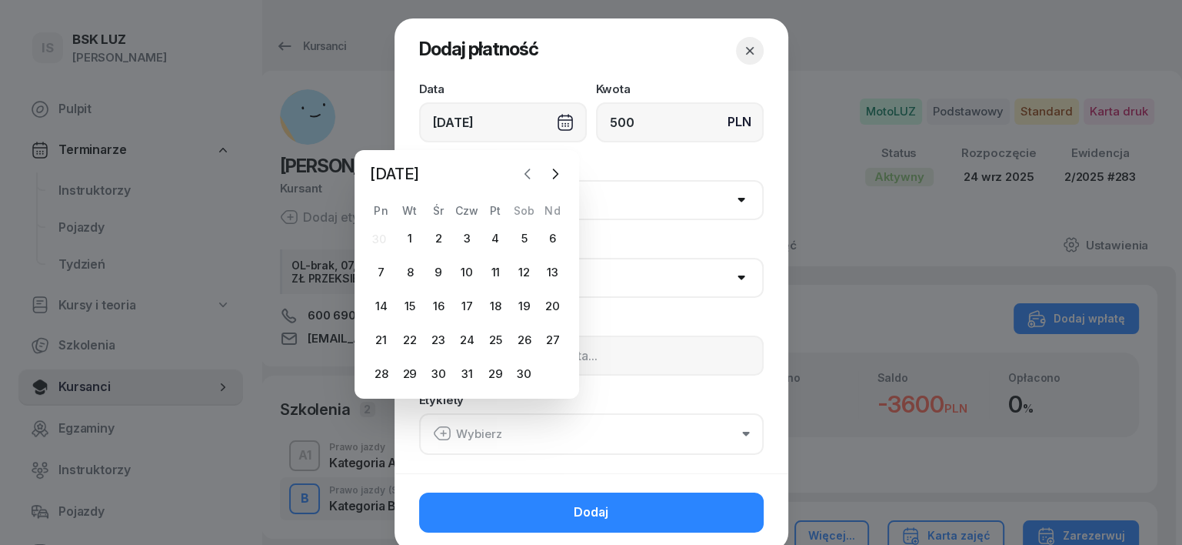
click at [526, 168] on icon "button" at bounding box center [527, 173] width 15 height 15
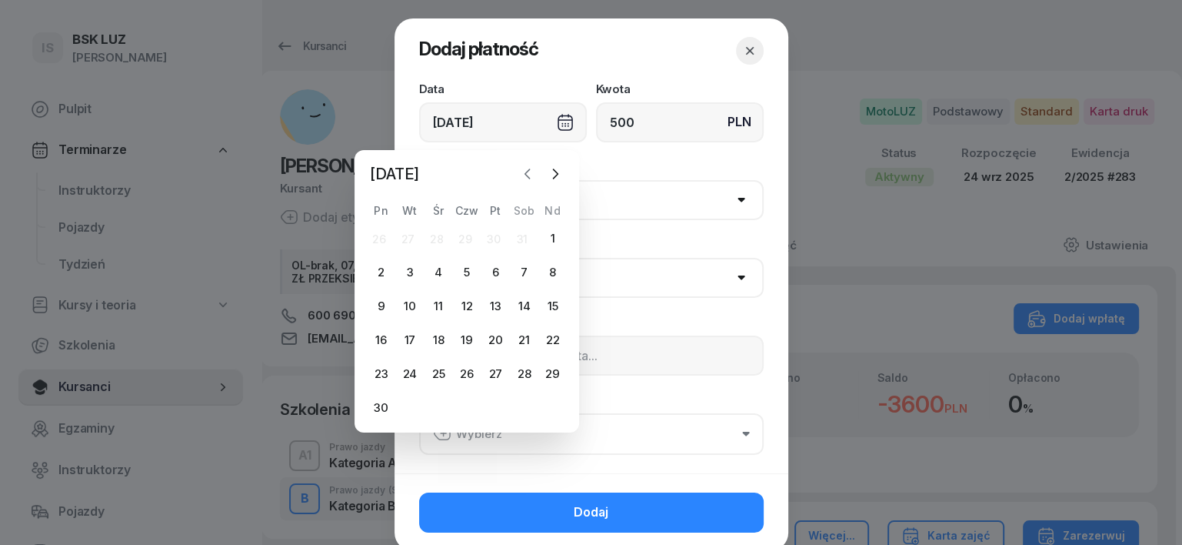
click at [526, 167] on icon "button" at bounding box center [527, 173] width 15 height 15
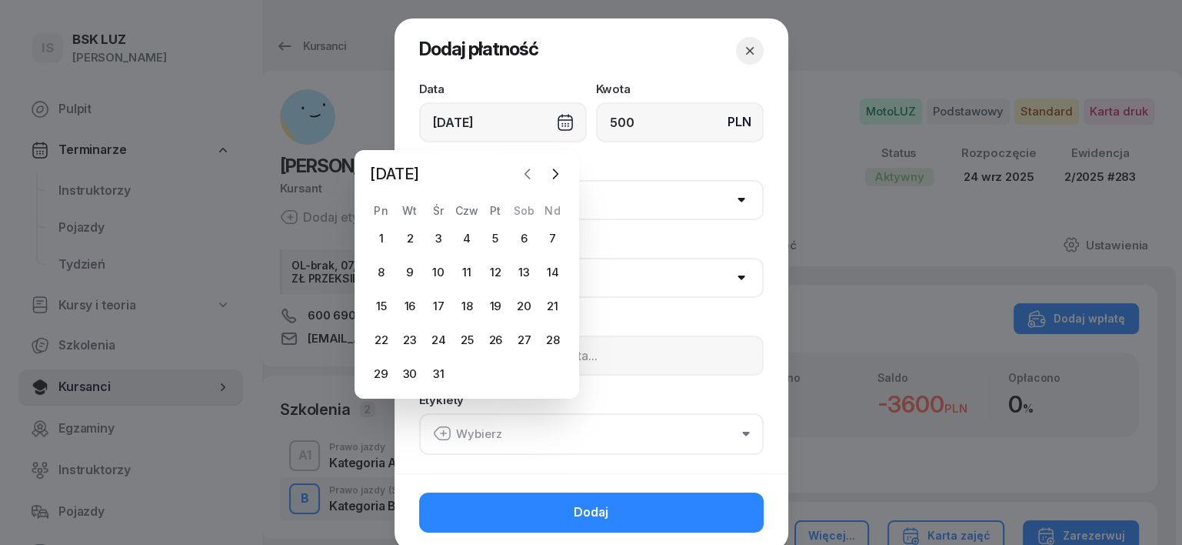
click at [526, 167] on icon "button" at bounding box center [527, 173] width 15 height 15
click at [526, 166] on icon "button" at bounding box center [527, 173] width 15 height 15
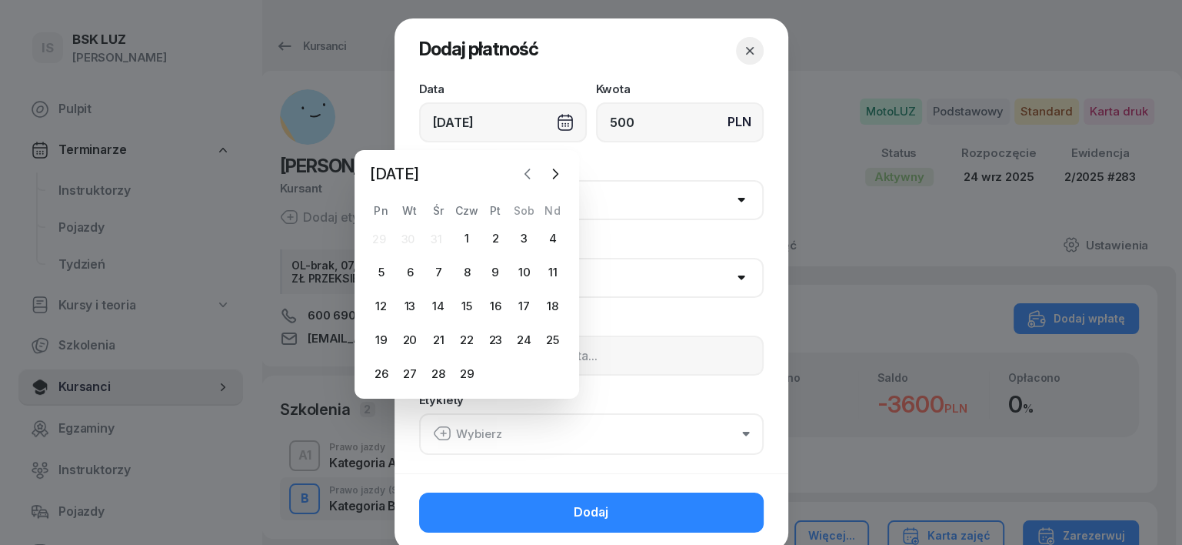
click at [526, 166] on icon "button" at bounding box center [527, 173] width 15 height 15
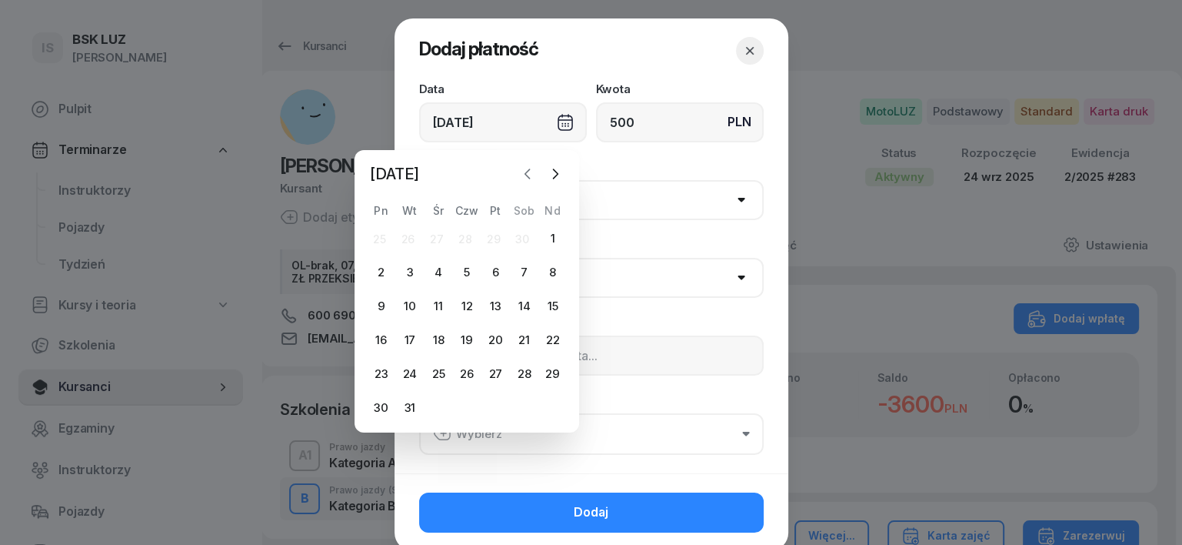
click at [526, 166] on icon "button" at bounding box center [527, 173] width 15 height 15
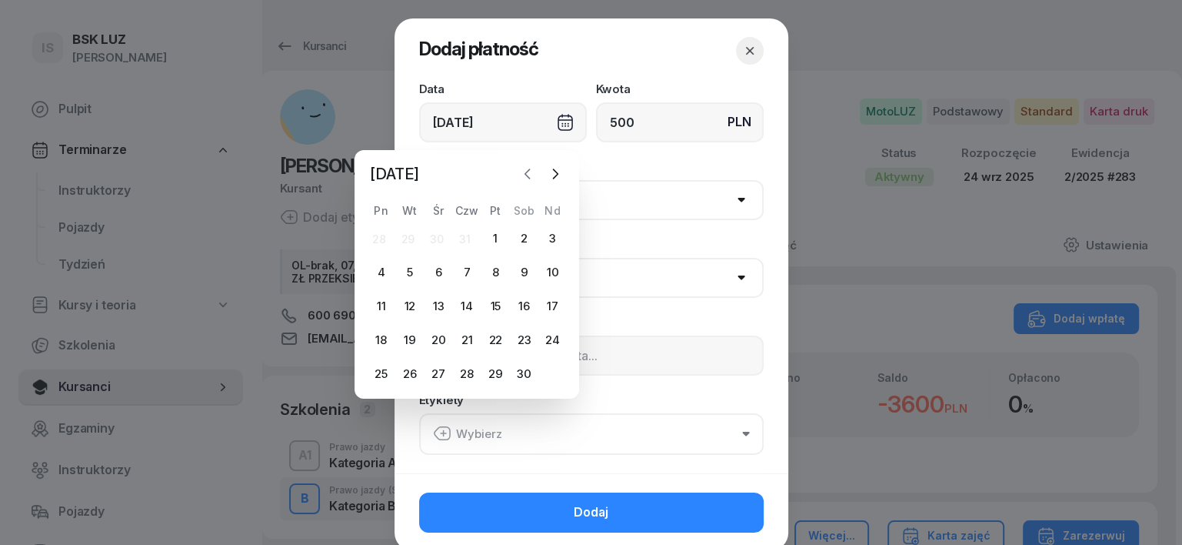
click at [526, 166] on icon "button" at bounding box center [527, 173] width 15 height 15
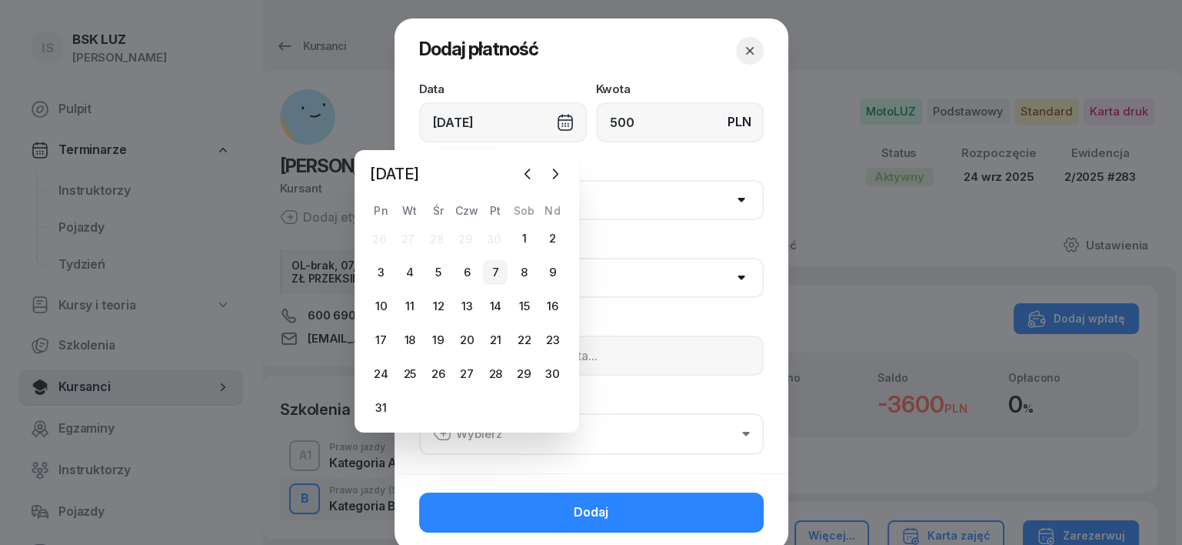
click at [493, 275] on div "7" at bounding box center [495, 272] width 25 height 25
type input "[DATE]"
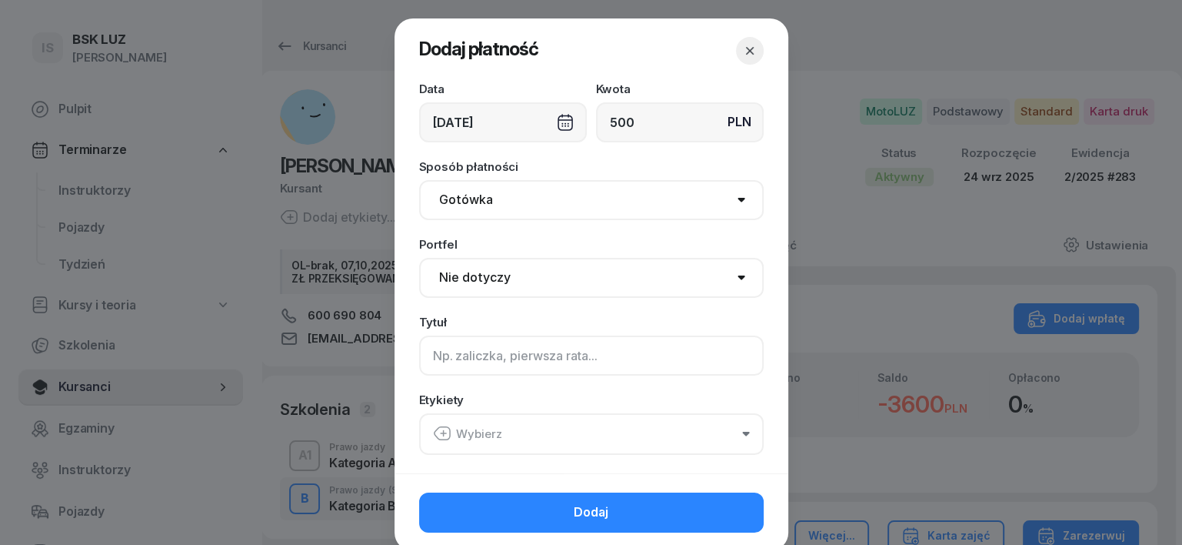
click at [424, 355] on input at bounding box center [591, 355] width 345 height 40
type input "B"
click at [441, 433] on icon "button" at bounding box center [443, 433] width 5 height 0
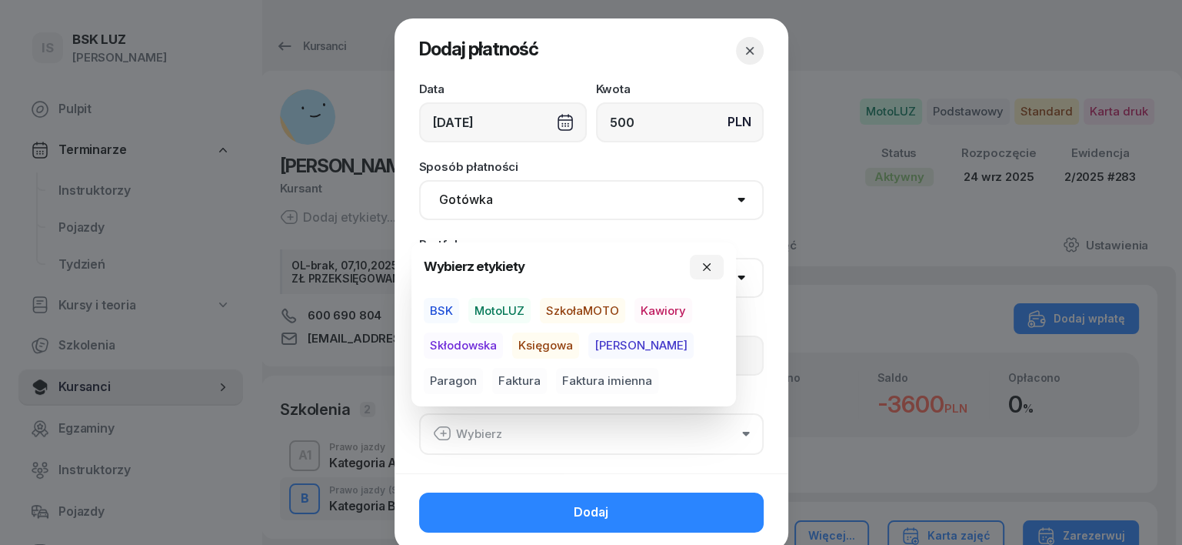
click at [518, 312] on span "MotoLUZ" at bounding box center [499, 311] width 62 height 26
click at [549, 344] on span "Księgowa" at bounding box center [545, 345] width 67 height 26
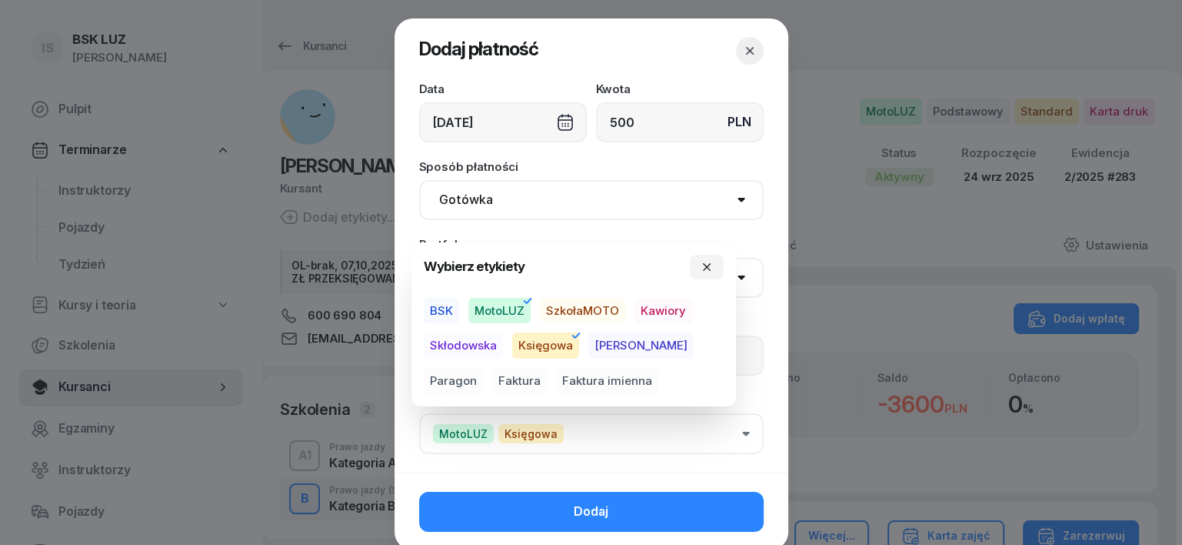
click at [628, 508] on button "Dodaj" at bounding box center [591, 511] width 345 height 40
